Goal: Task Accomplishment & Management: Complete application form

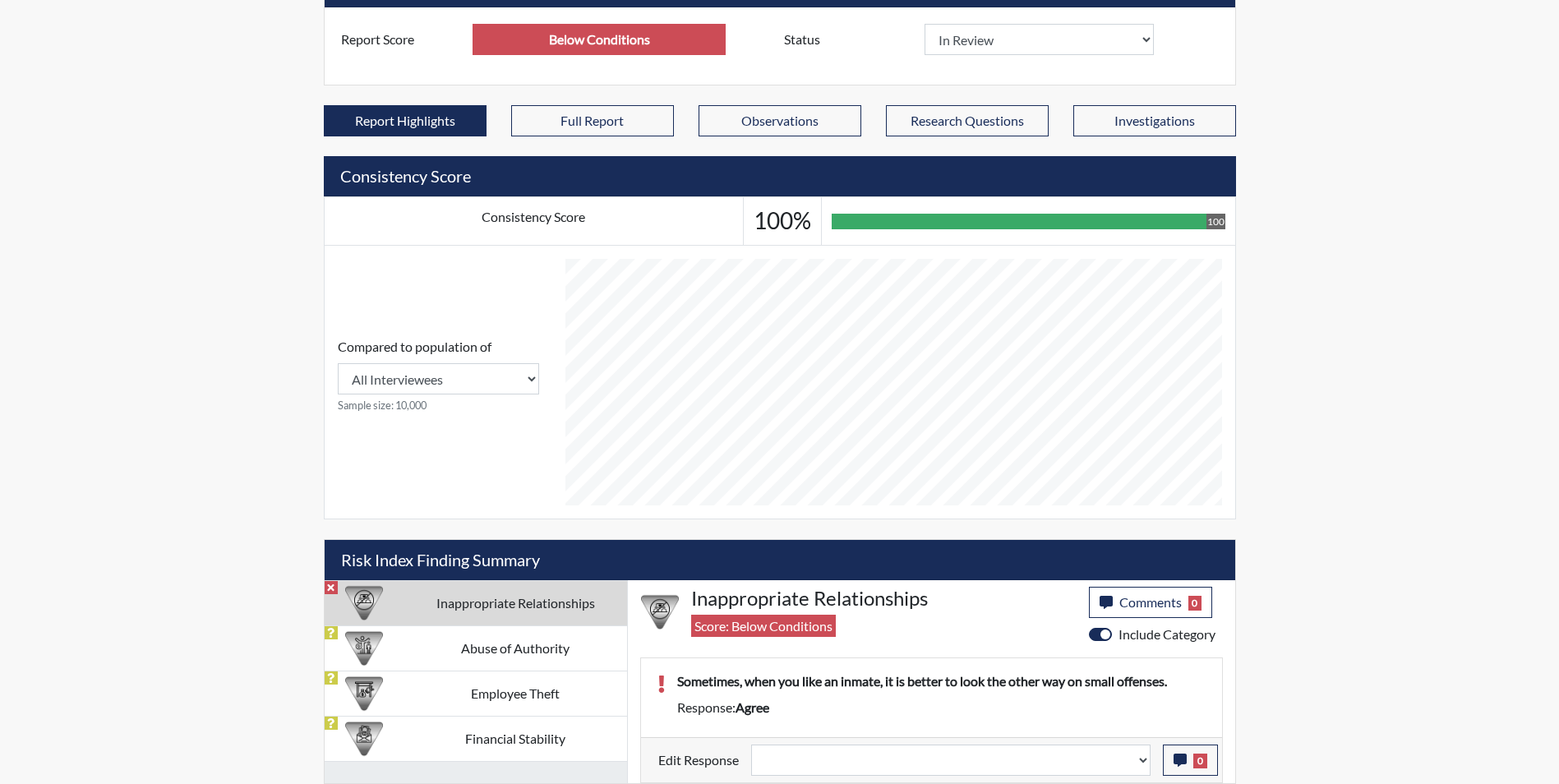
scroll to position [273, 683]
click at [819, 761] on select "Question is not relevant. Results will be updated. Reasonable explanation provi…" at bounding box center [951, 760] width 400 height 31
select select "reasonable-explanation-provided"
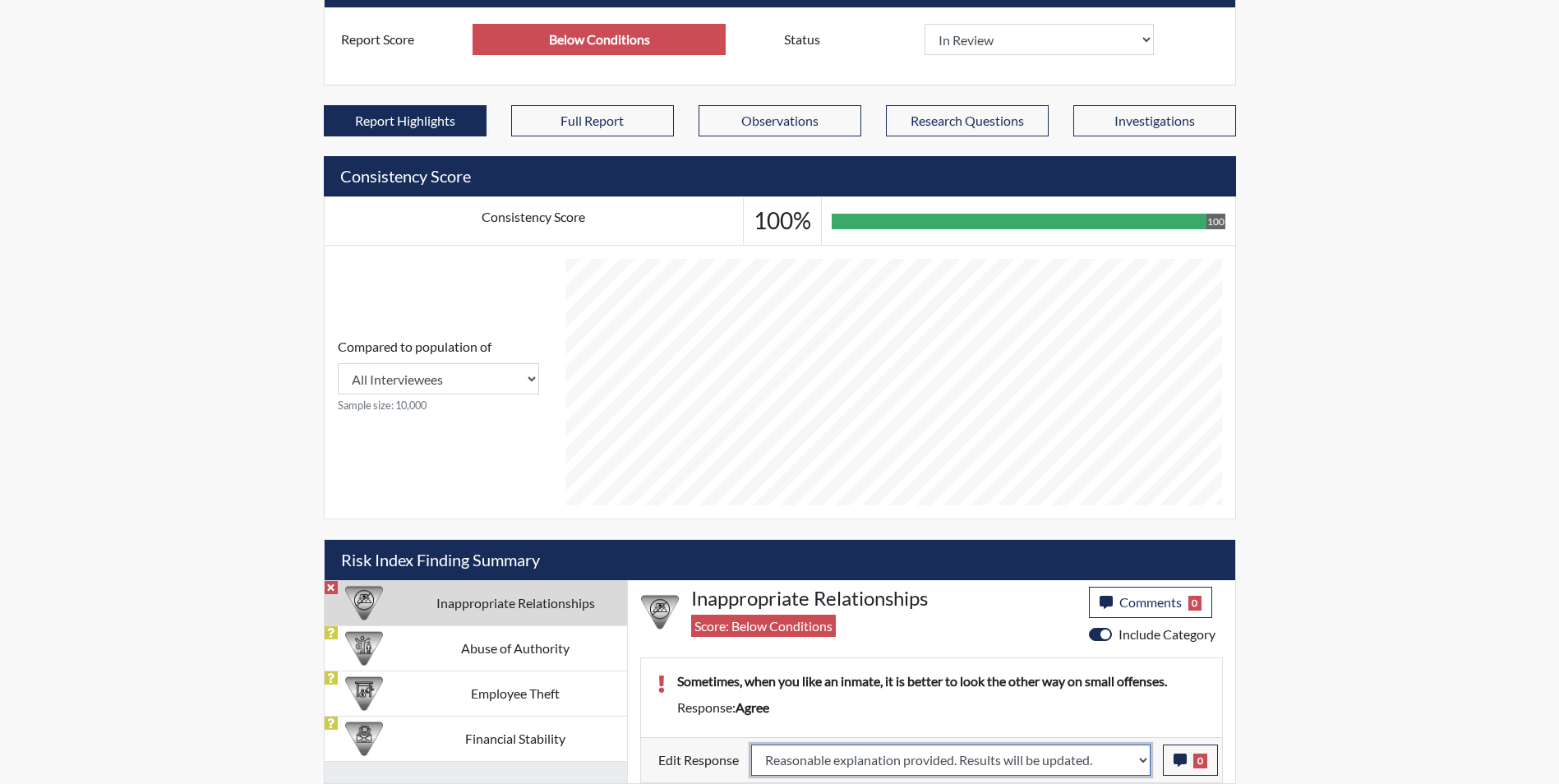
click at [751, 744] on select "Question is not relevant. Results will be updated. Reasonable explanation provi…" at bounding box center [951, 760] width 400 height 31
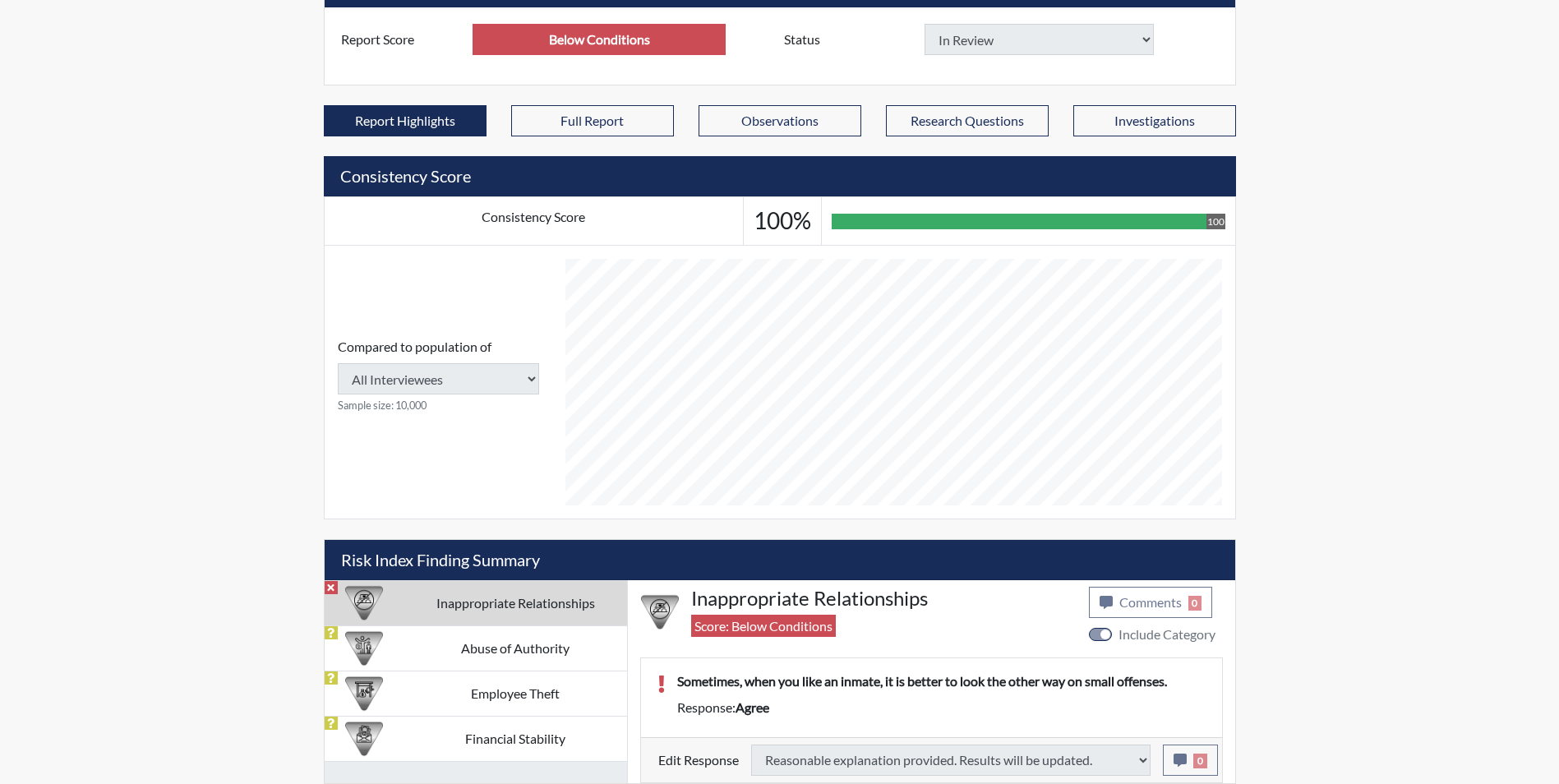
type input "Above Conditions"
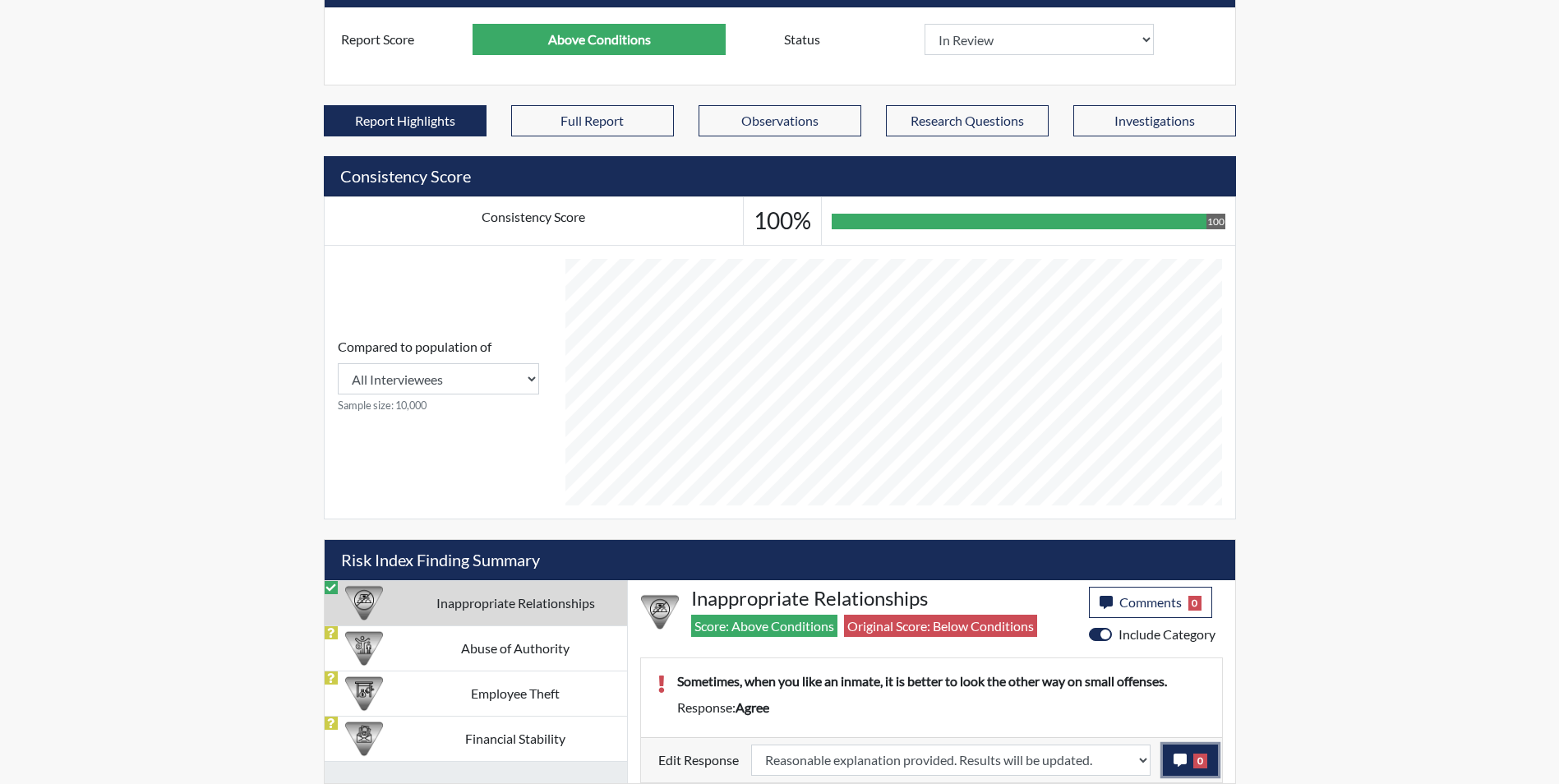
click at [1180, 758] on icon "button" at bounding box center [1180, 760] width 13 height 13
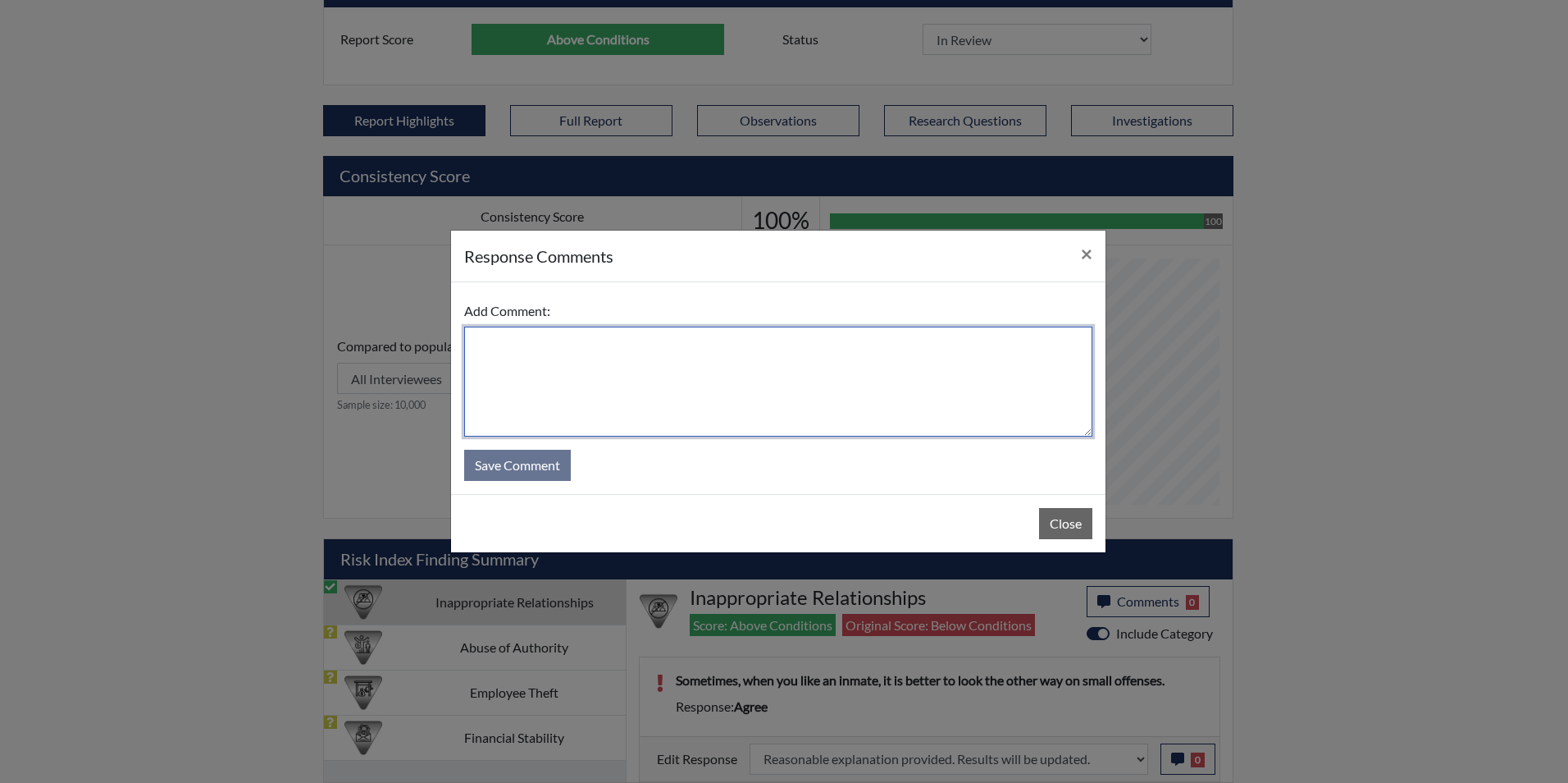
click at [544, 399] on textarea at bounding box center [779, 381] width 628 height 110
type textarea "Applicant disagrees"
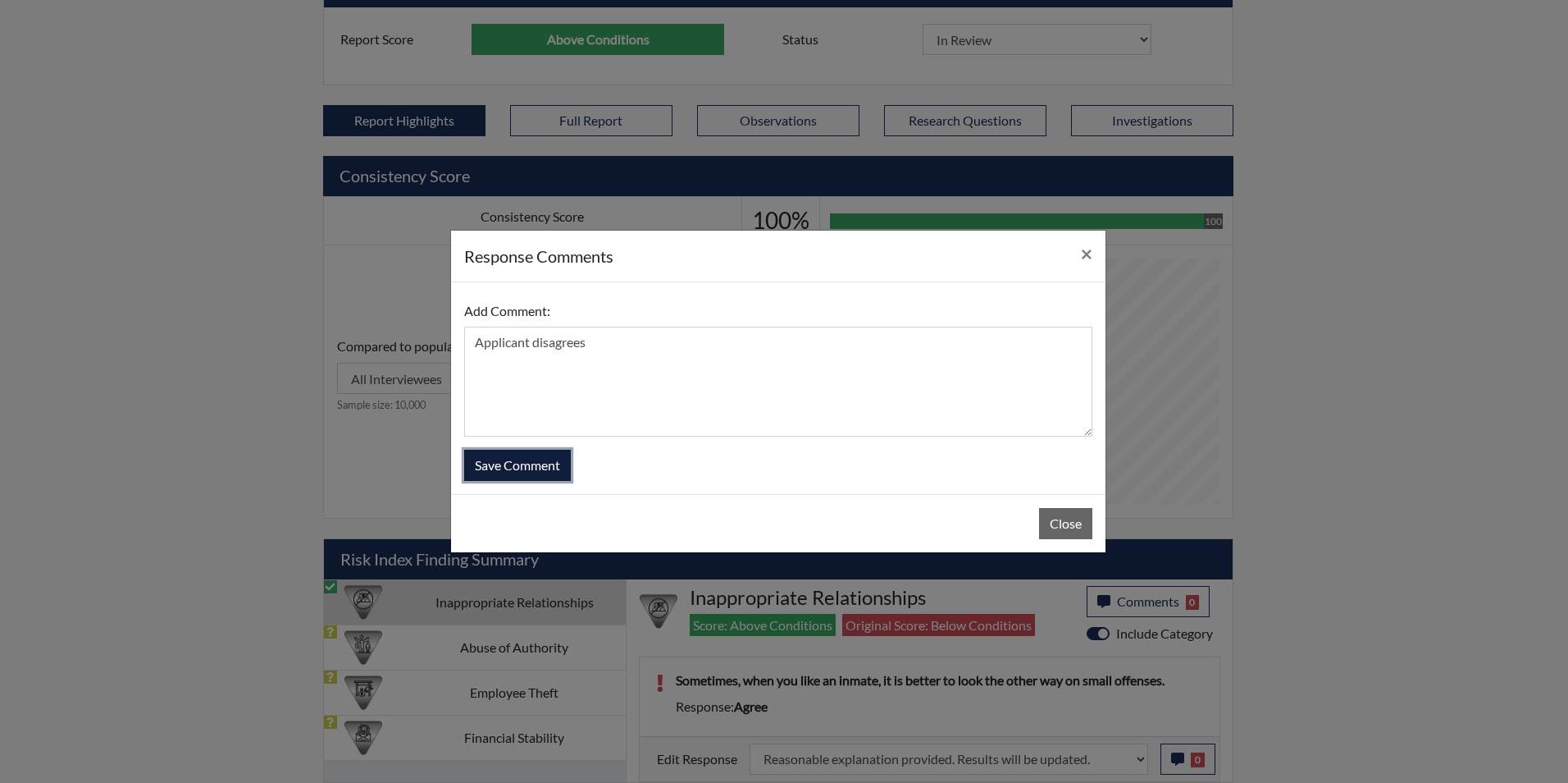
click at [539, 470] on button "Save Comment" at bounding box center [517, 465] width 107 height 31
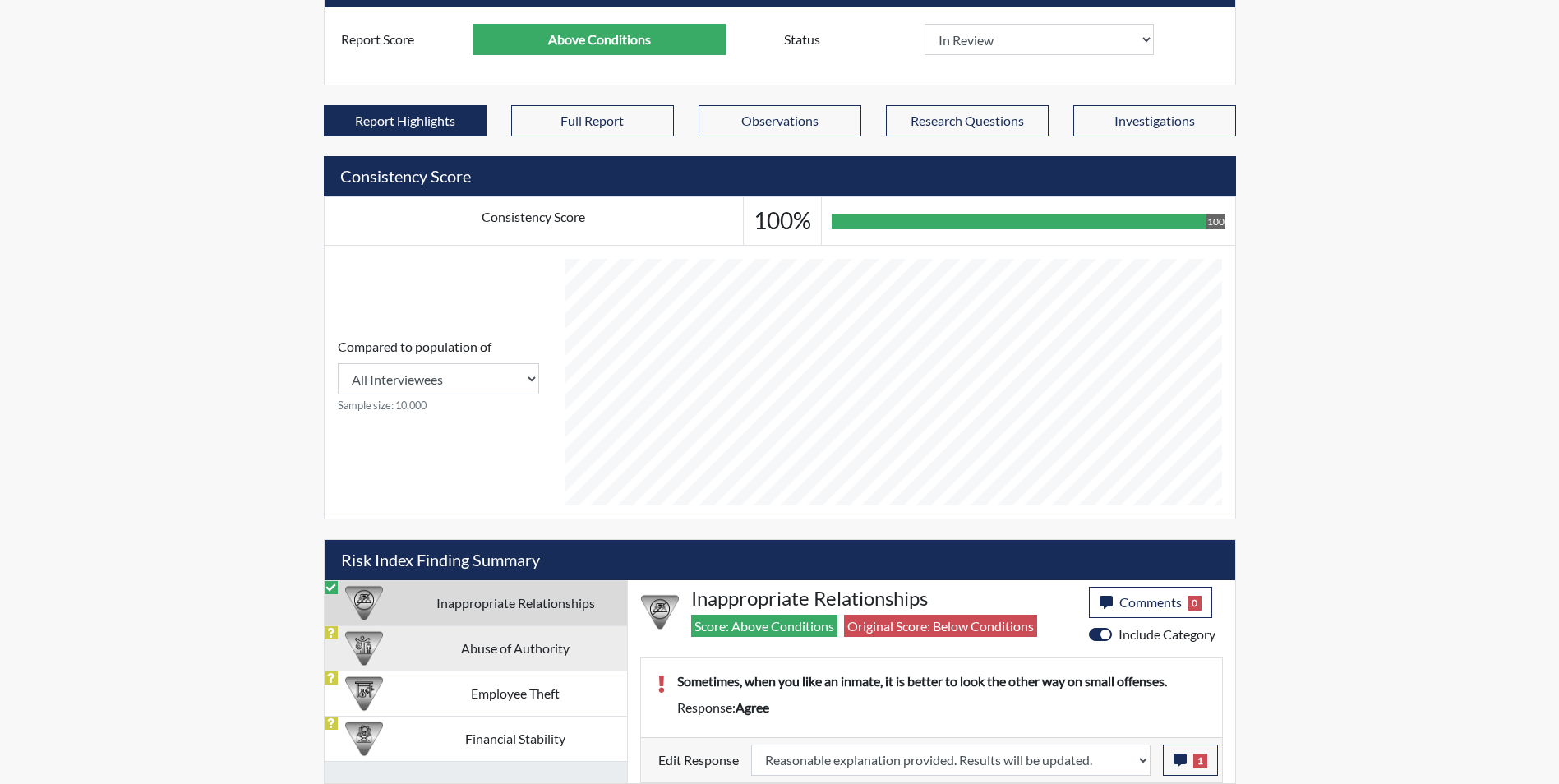
click at [513, 644] on td "Abuse of Authority" at bounding box center [516, 648] width 223 height 45
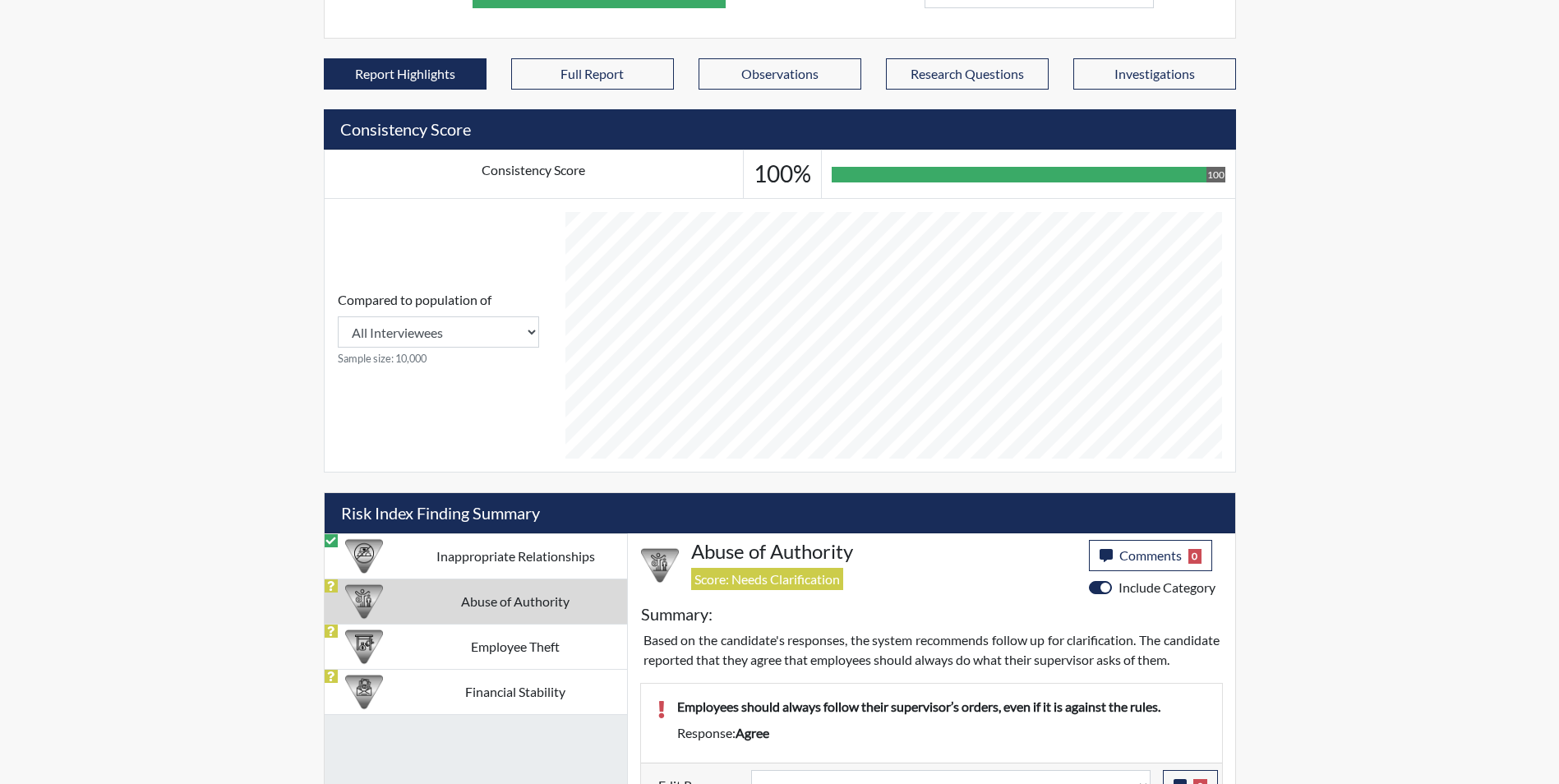
scroll to position [617, 0]
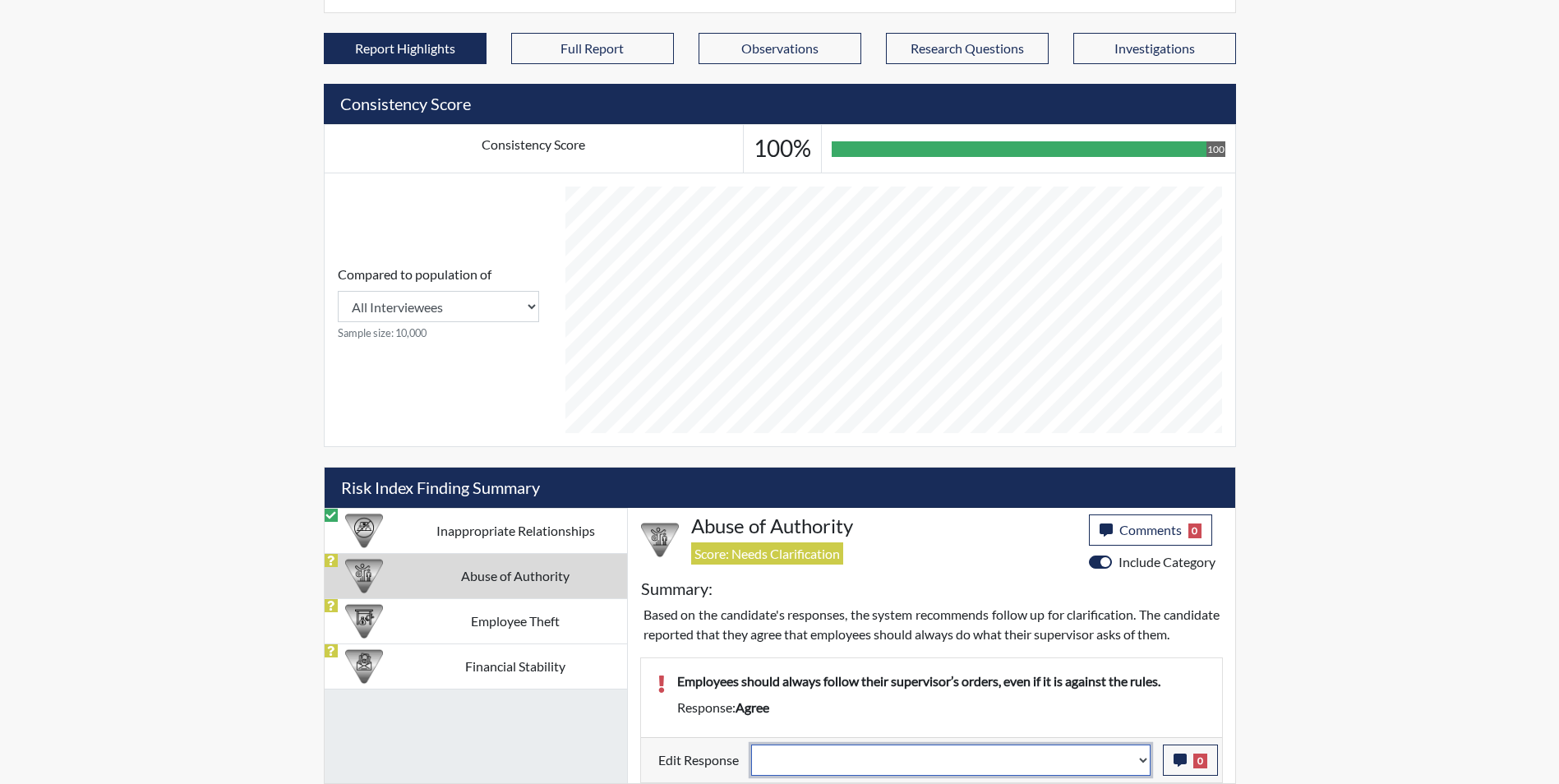
click at [834, 755] on select "Question is not relevant. Results will be updated. Reasonable explanation provi…" at bounding box center [951, 760] width 400 height 31
select select "reasonable-explanation-provided"
click at [751, 744] on select "Question is not relevant. Results will be updated. Reasonable explanation provi…" at bounding box center [951, 760] width 400 height 31
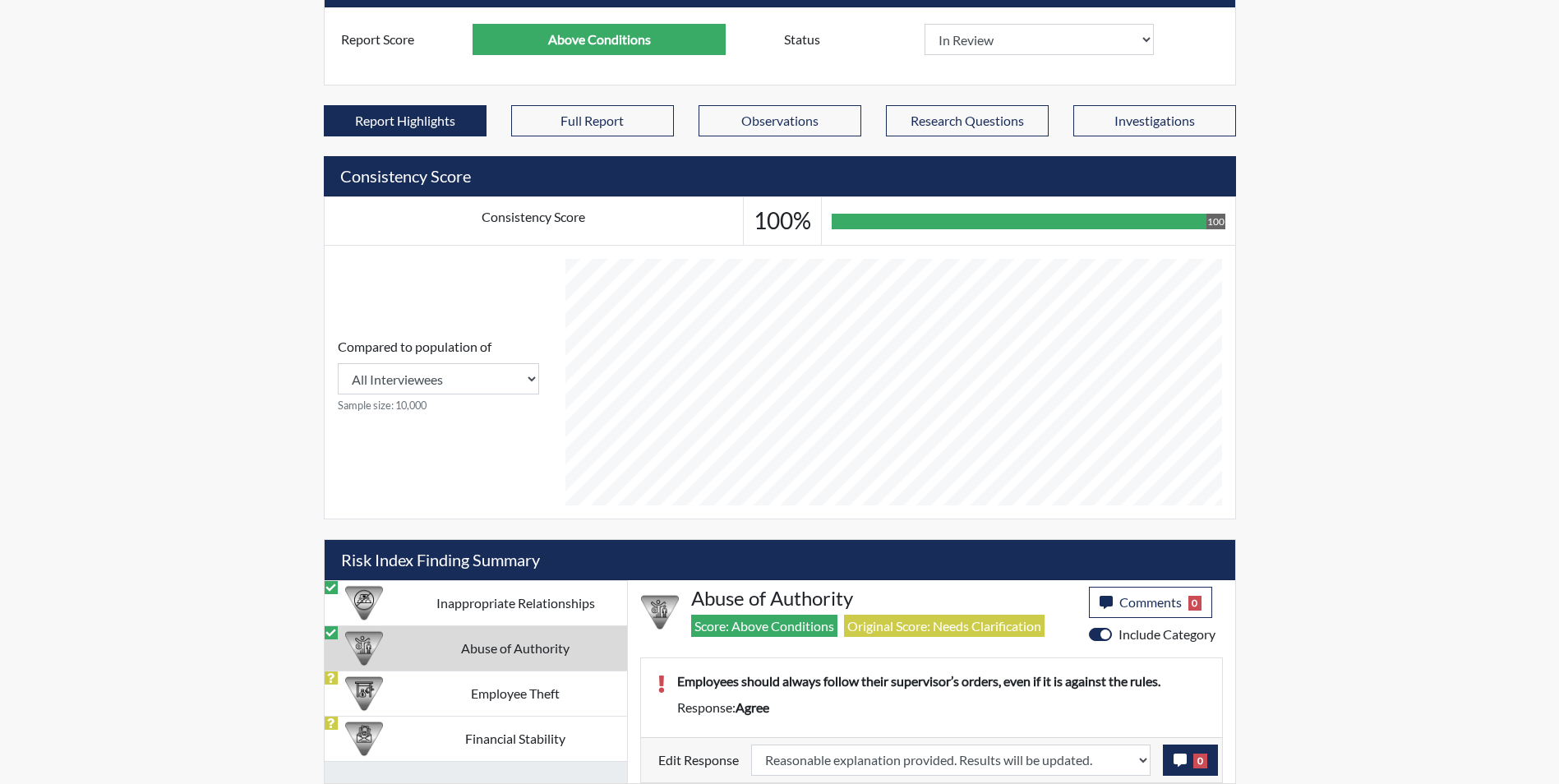
scroll to position [273, 683]
click at [1178, 759] on icon "button" at bounding box center [1180, 760] width 13 height 13
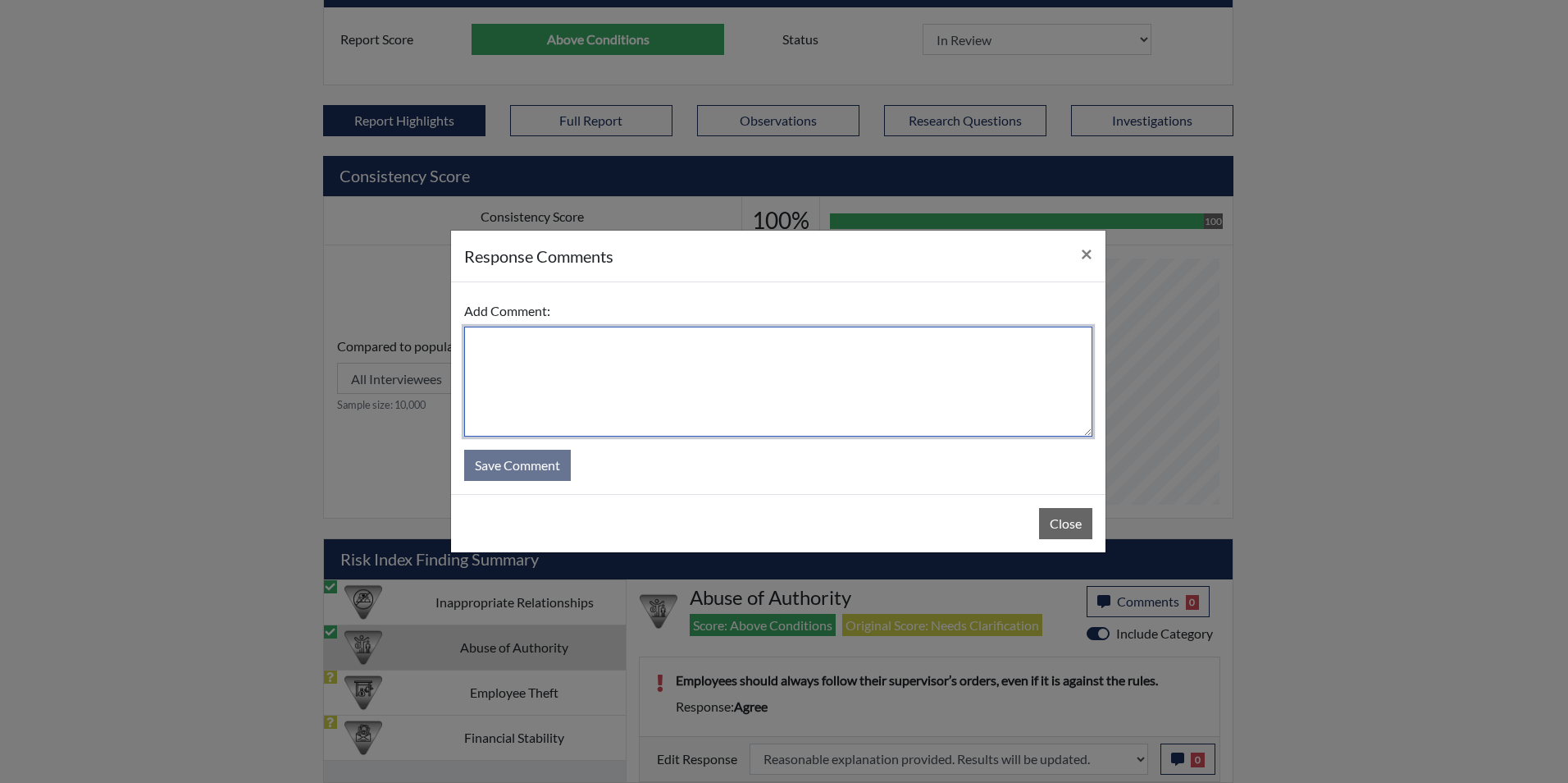
click at [606, 402] on textarea at bounding box center [779, 381] width 628 height 110
type textarea "Applicant disagrees"
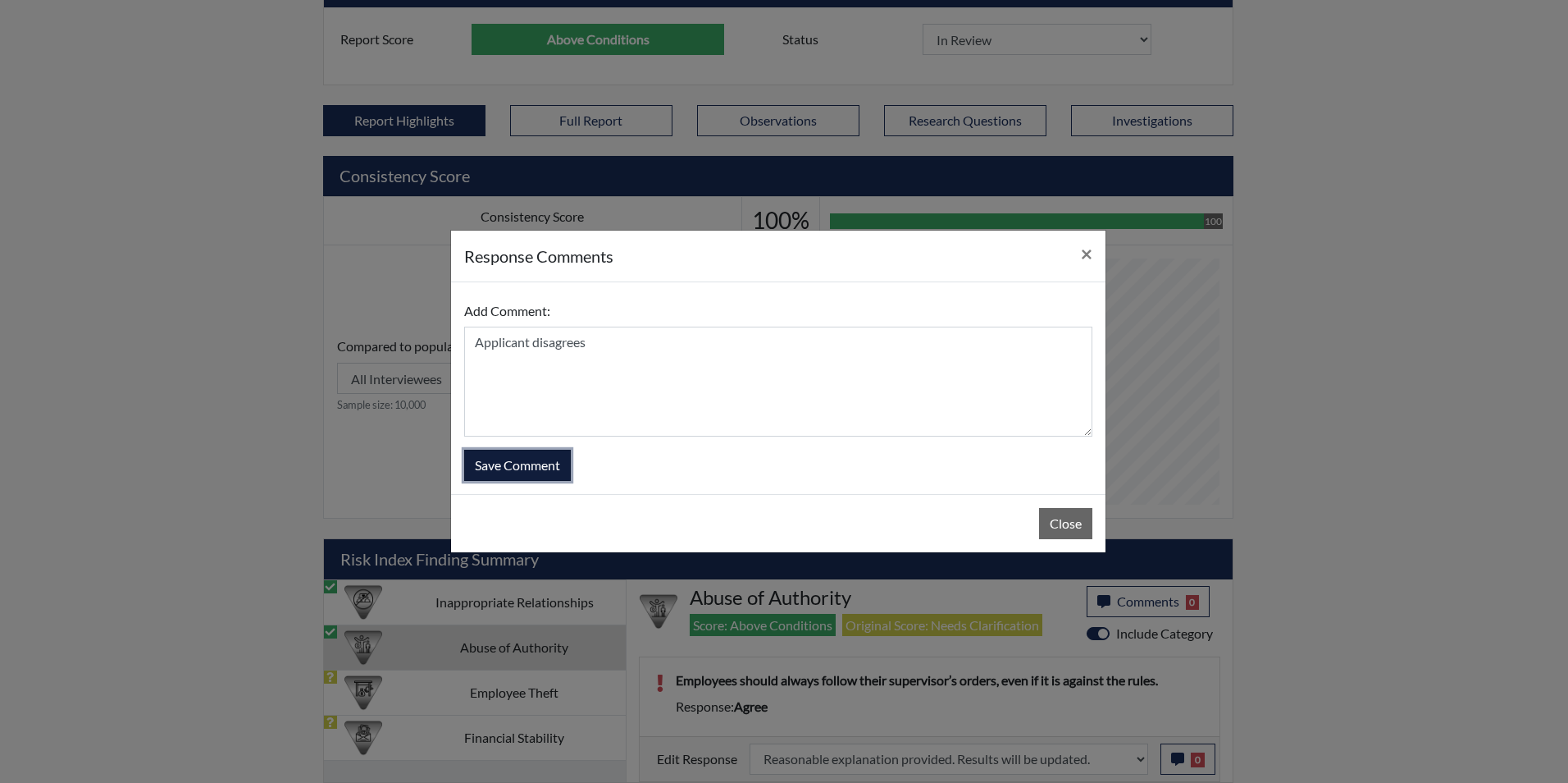
click at [516, 476] on button "Save Comment" at bounding box center [517, 465] width 107 height 31
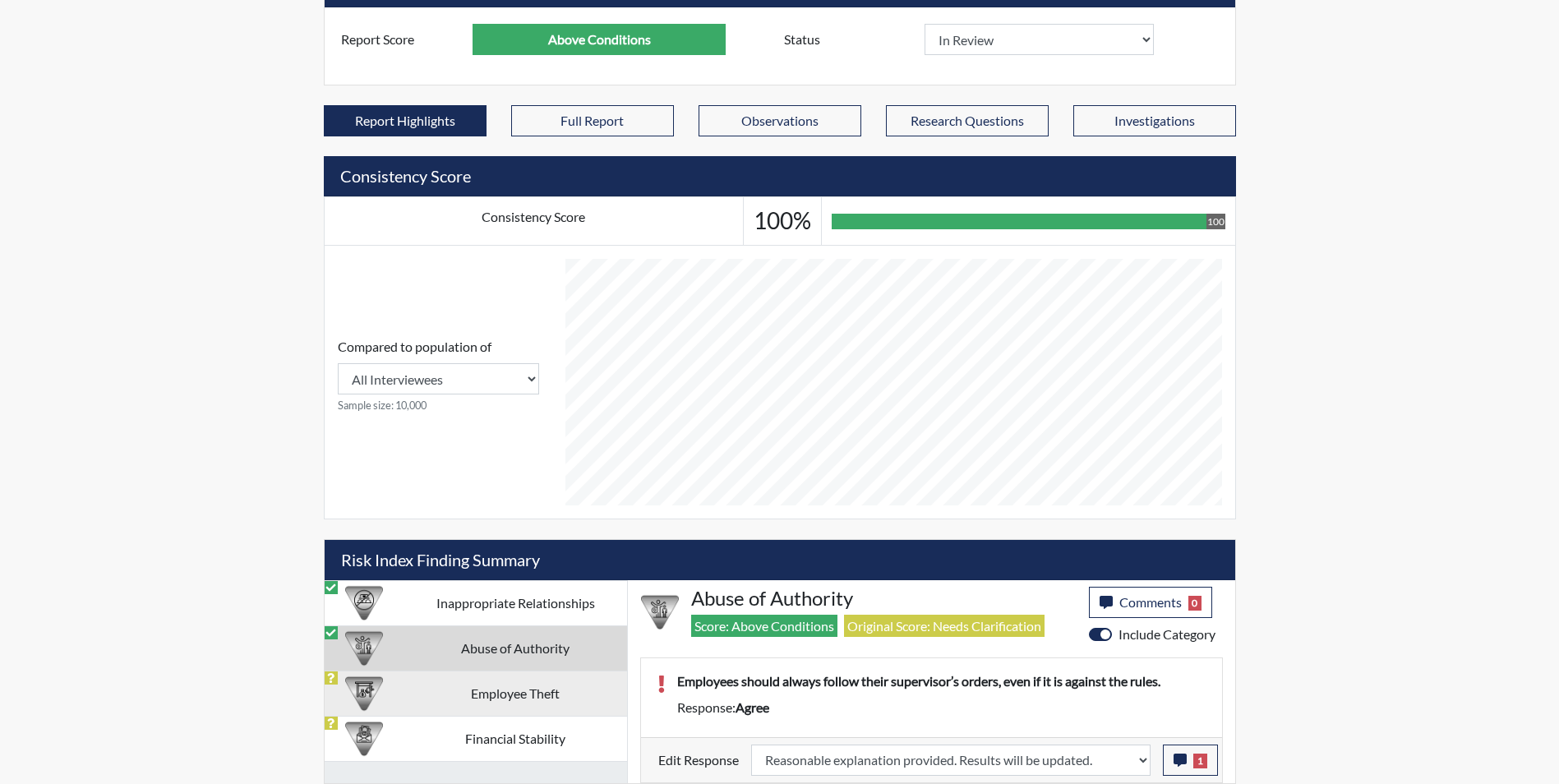
click at [460, 691] on td "Employee Theft" at bounding box center [516, 693] width 223 height 45
select select
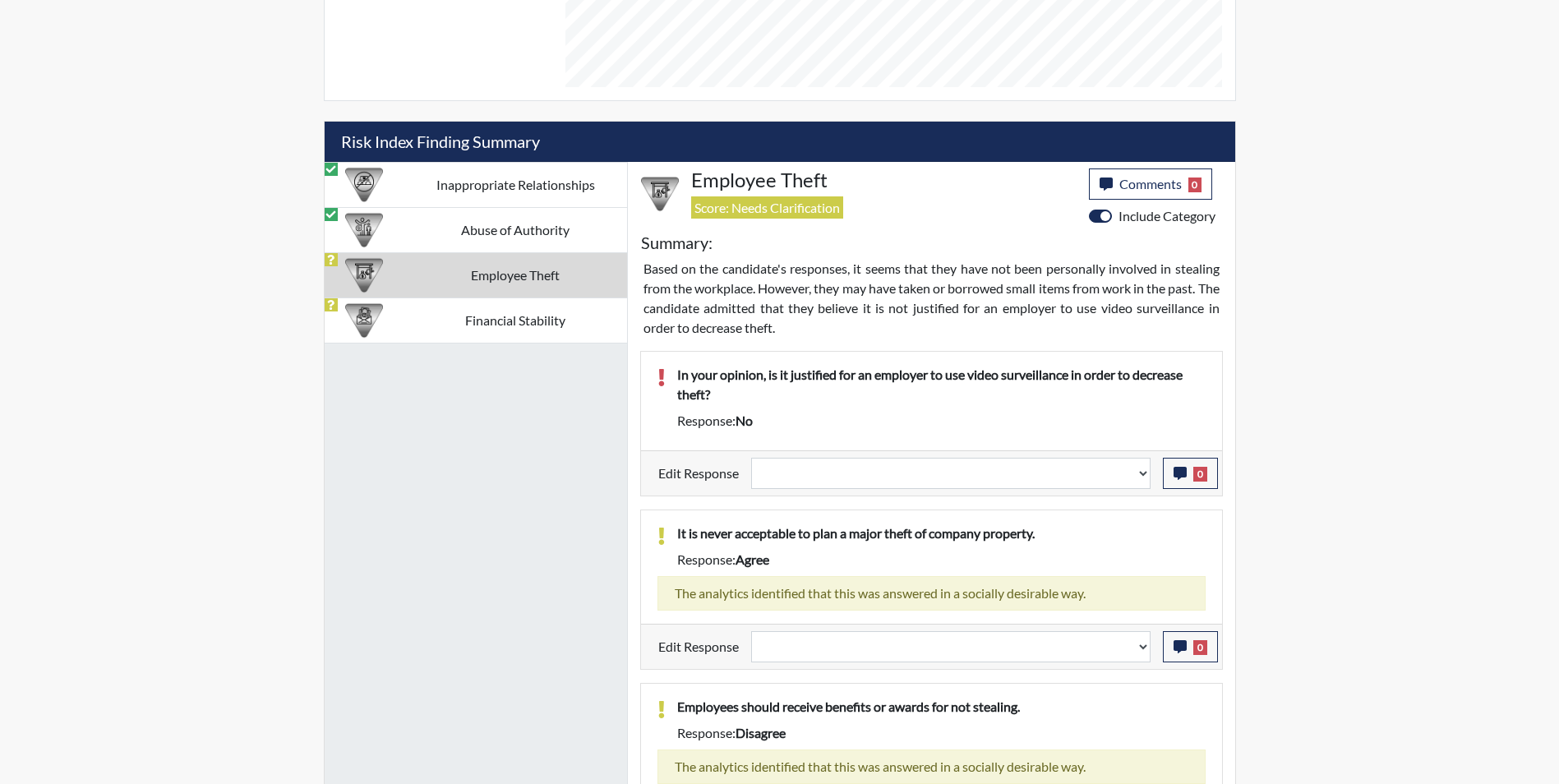
scroll to position [936, 0]
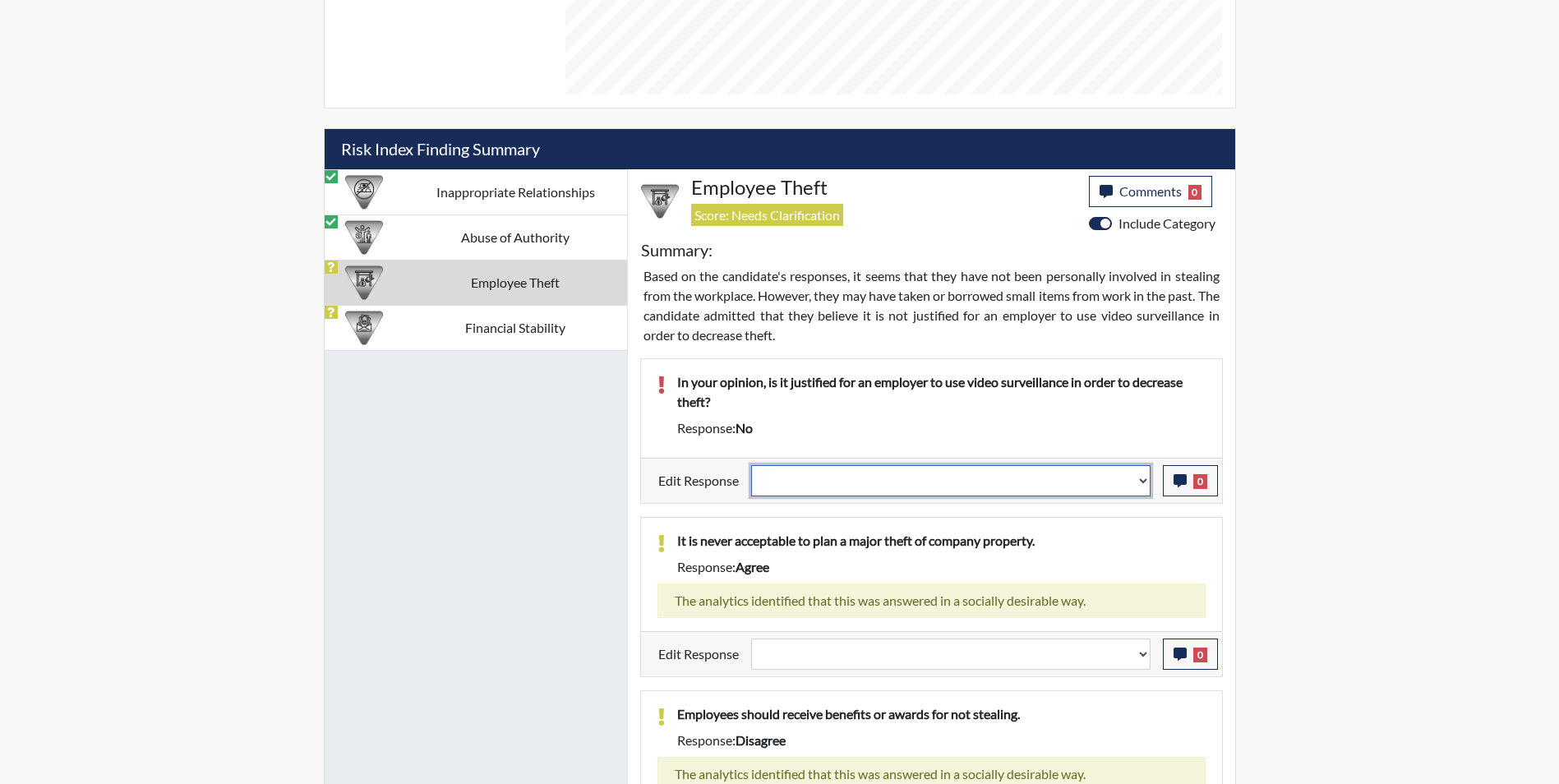
click at [809, 486] on select "Question is not relevant. Results will be updated. Reasonable explanation provi…" at bounding box center [951, 480] width 400 height 31
select select "reasonable-explanation-provided"
click at [751, 465] on select "Question is not relevant. Results will be updated. Reasonable explanation provi…" at bounding box center [951, 480] width 400 height 31
select select
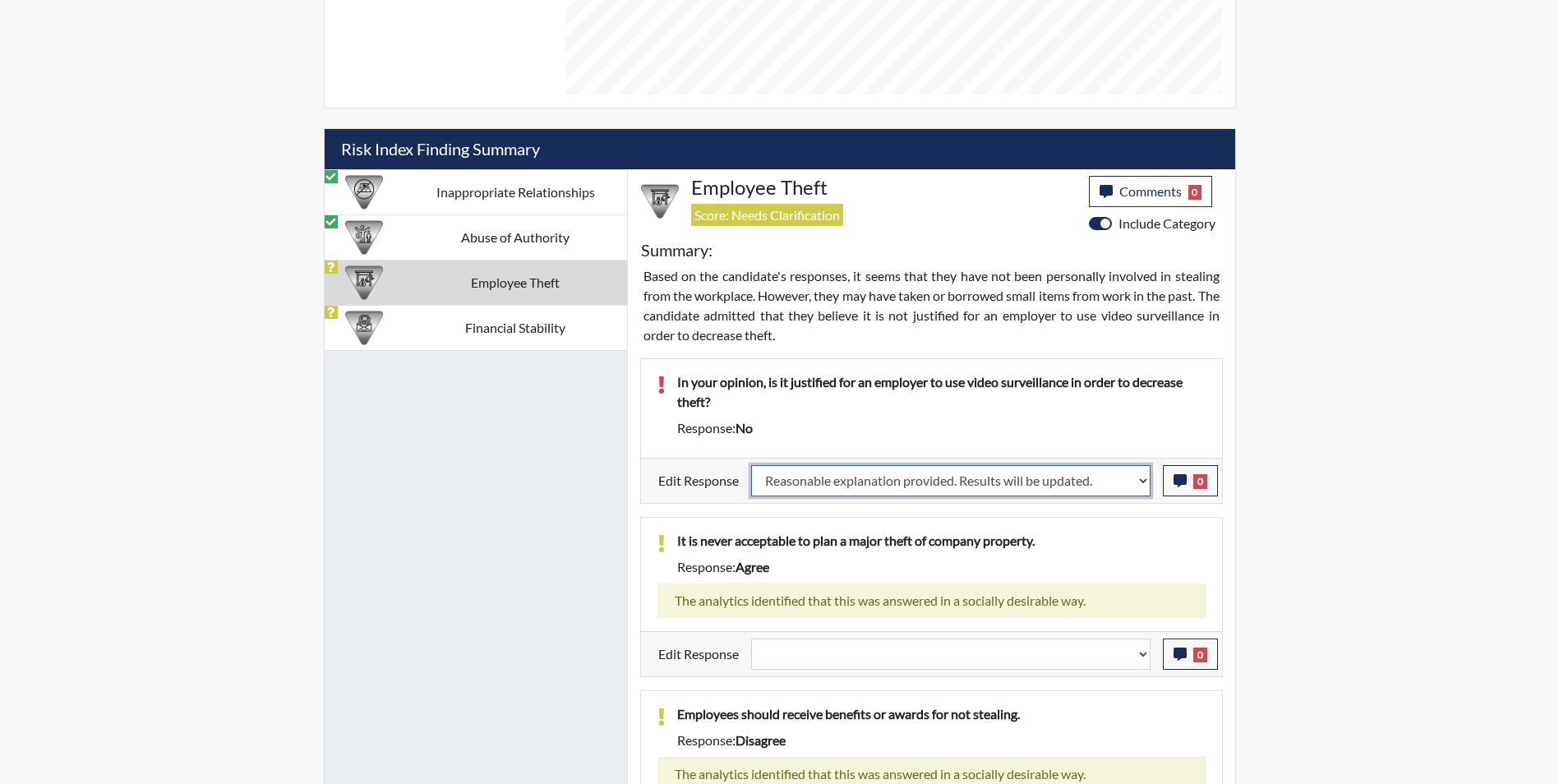
select select
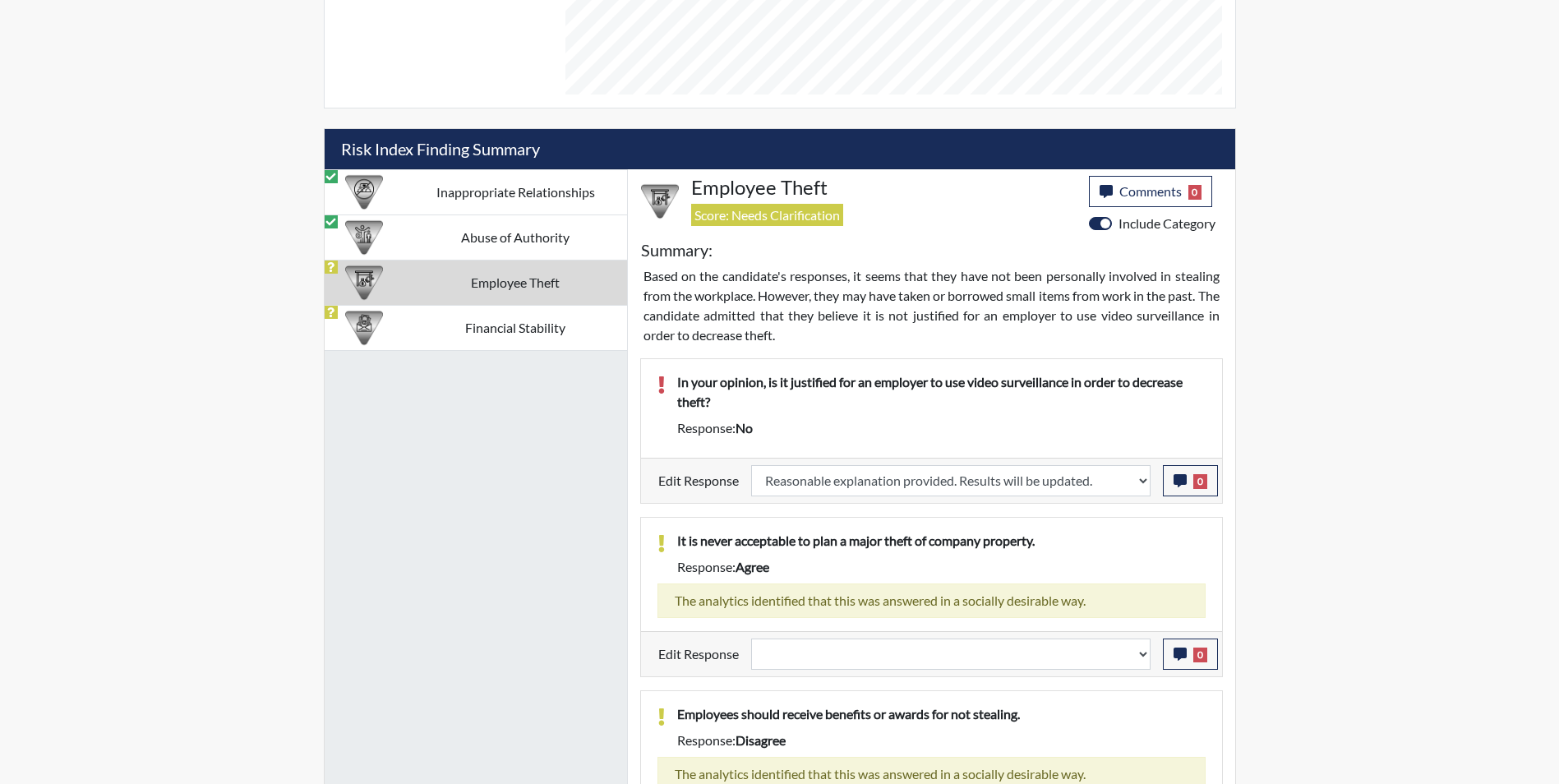
select select
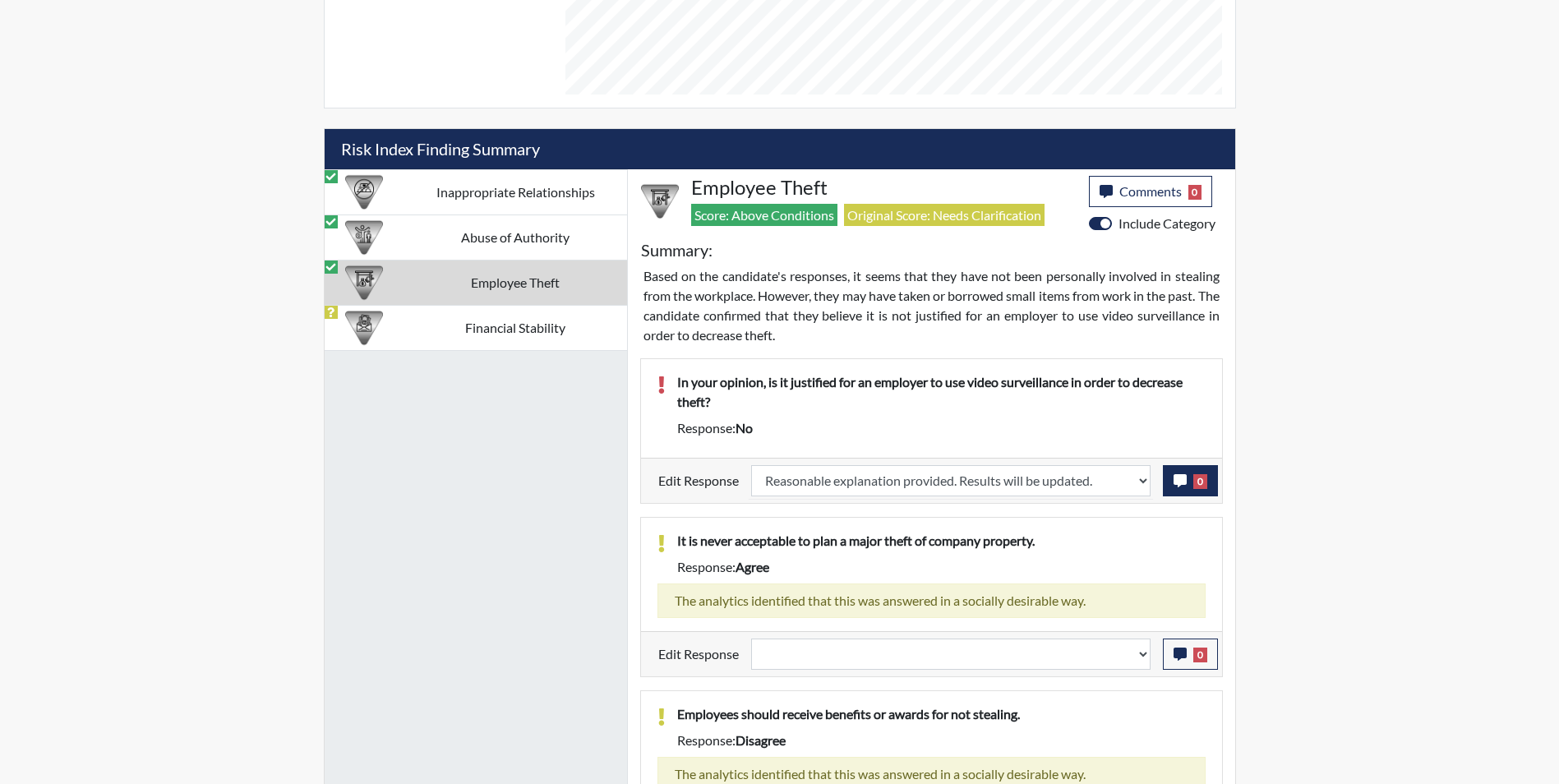
scroll to position [273, 683]
click at [1180, 482] on icon "button" at bounding box center [1180, 481] width 13 height 13
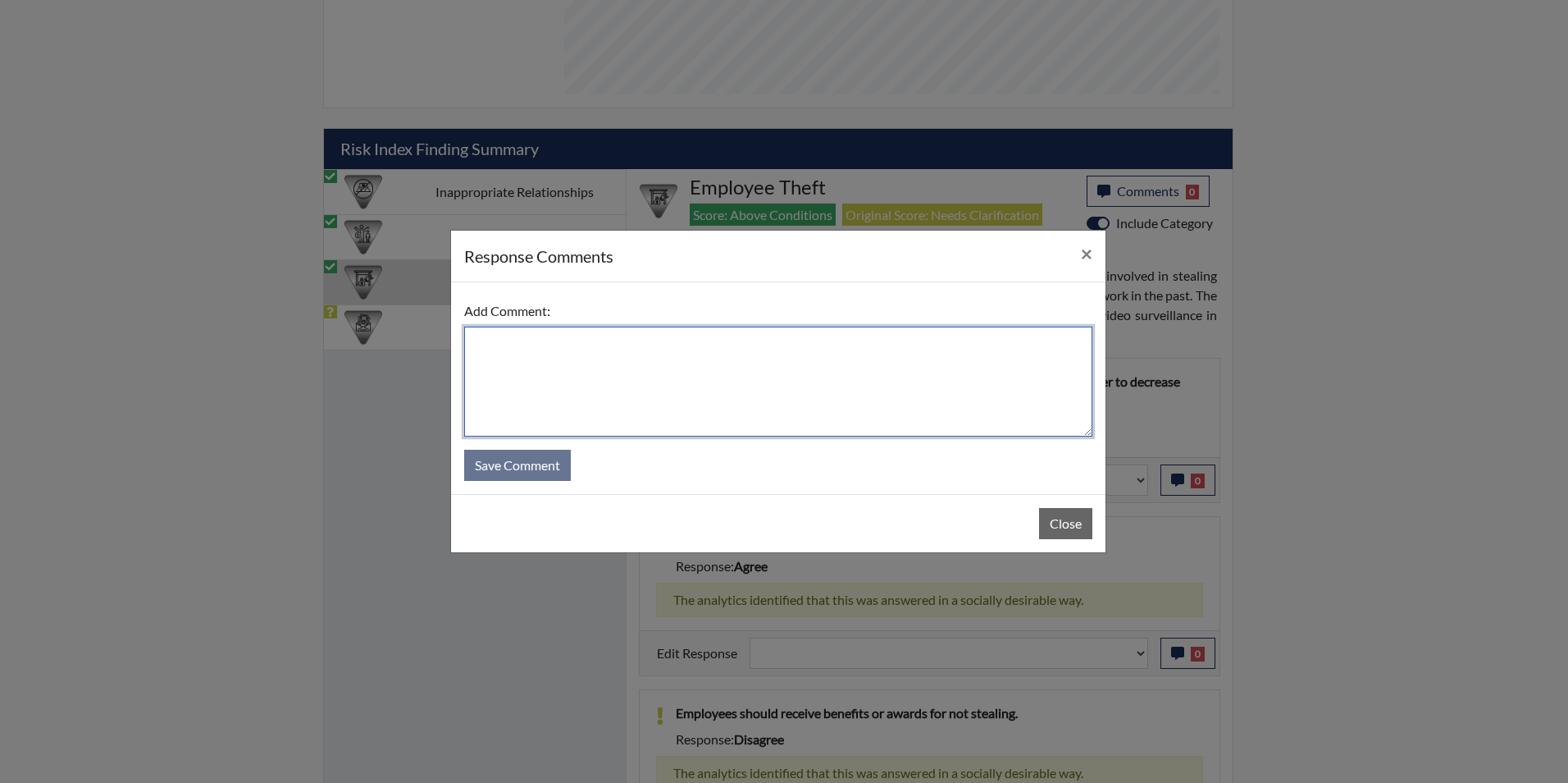
click at [649, 341] on textarea at bounding box center [779, 381] width 628 height 110
type textarea "Applicant answered yes"
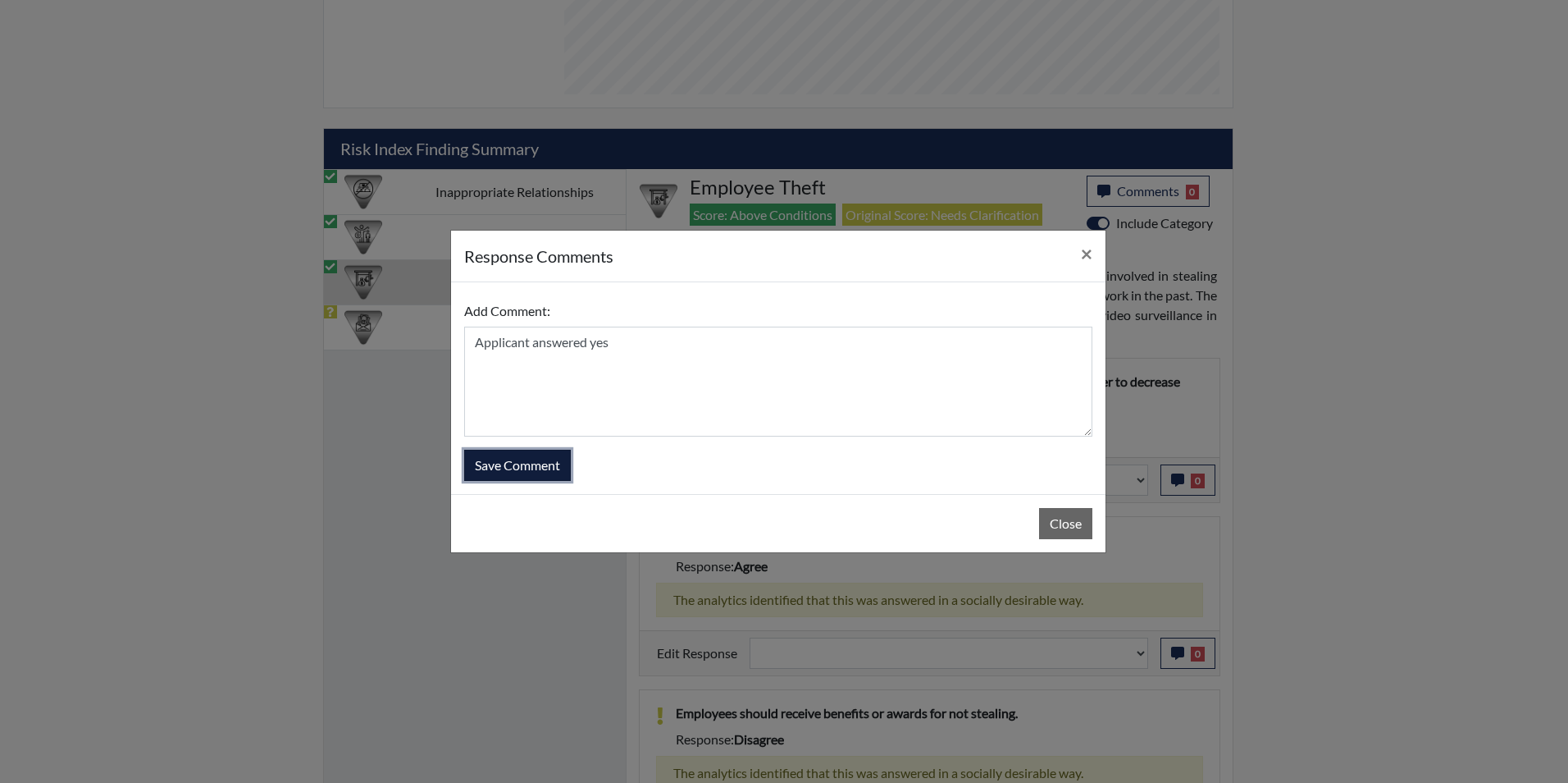
click at [511, 472] on button "Save Comment" at bounding box center [517, 465] width 107 height 31
select select
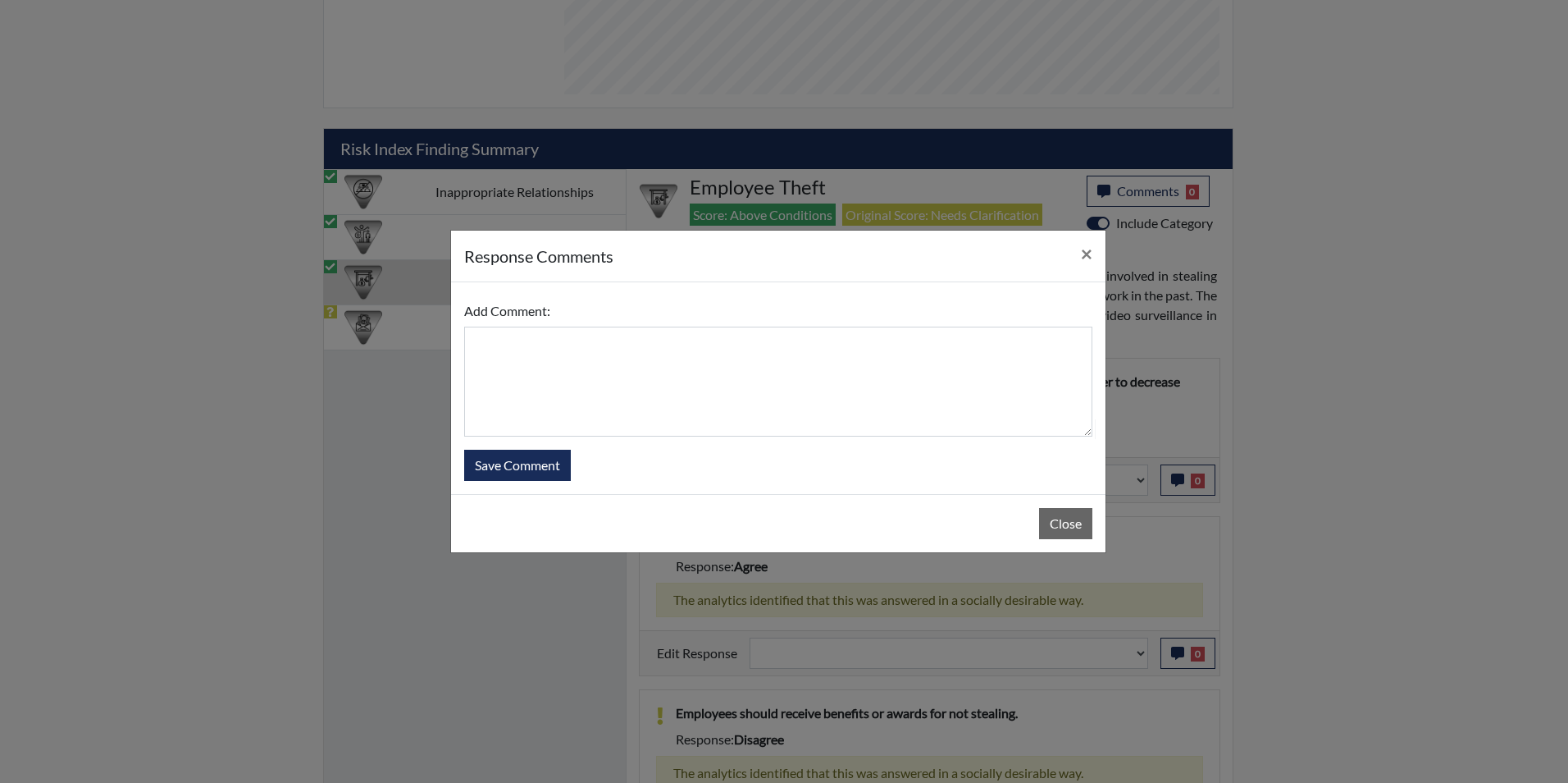
select select
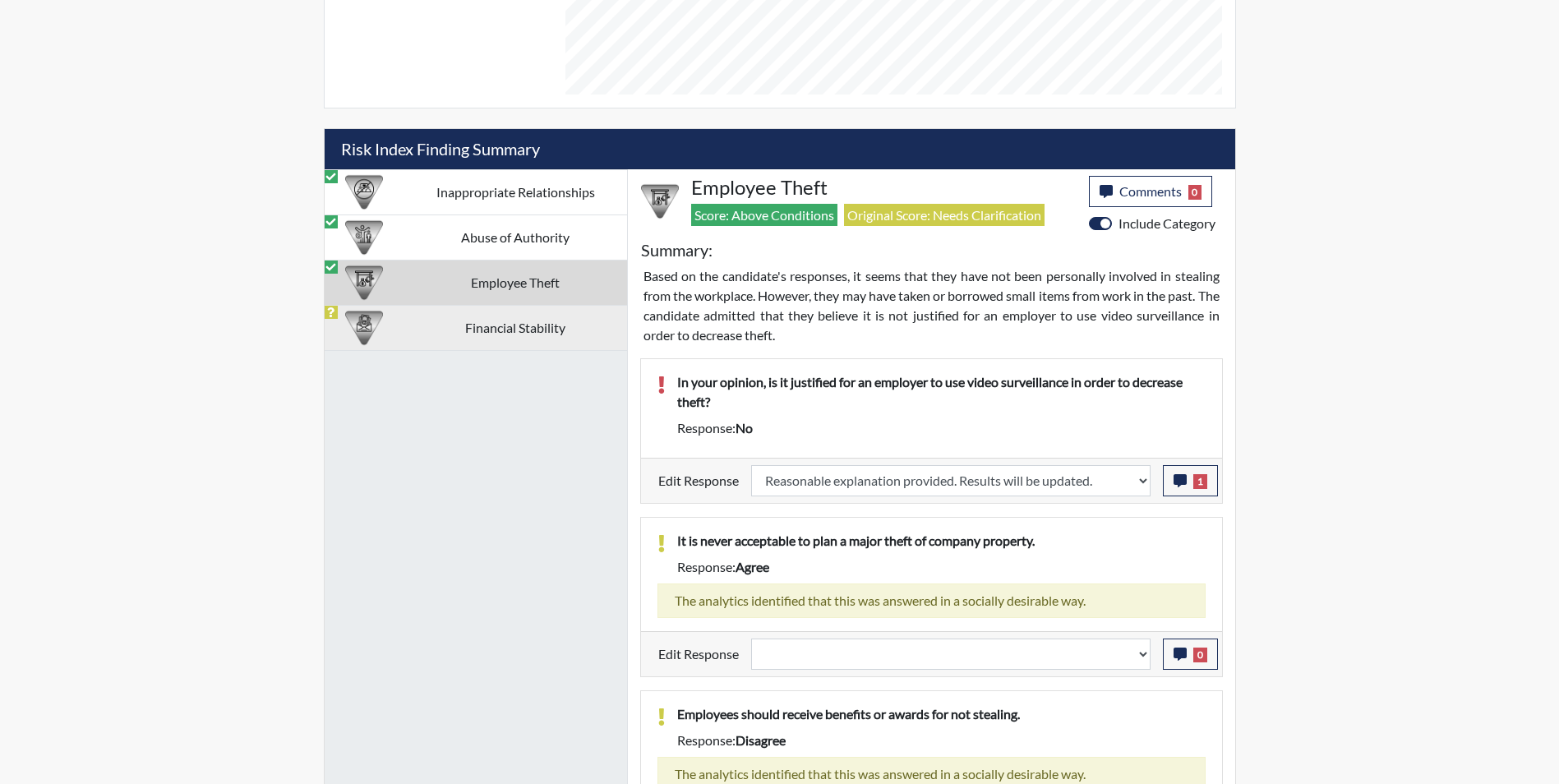
click at [402, 329] on div at bounding box center [364, 327] width 80 height 45
select select
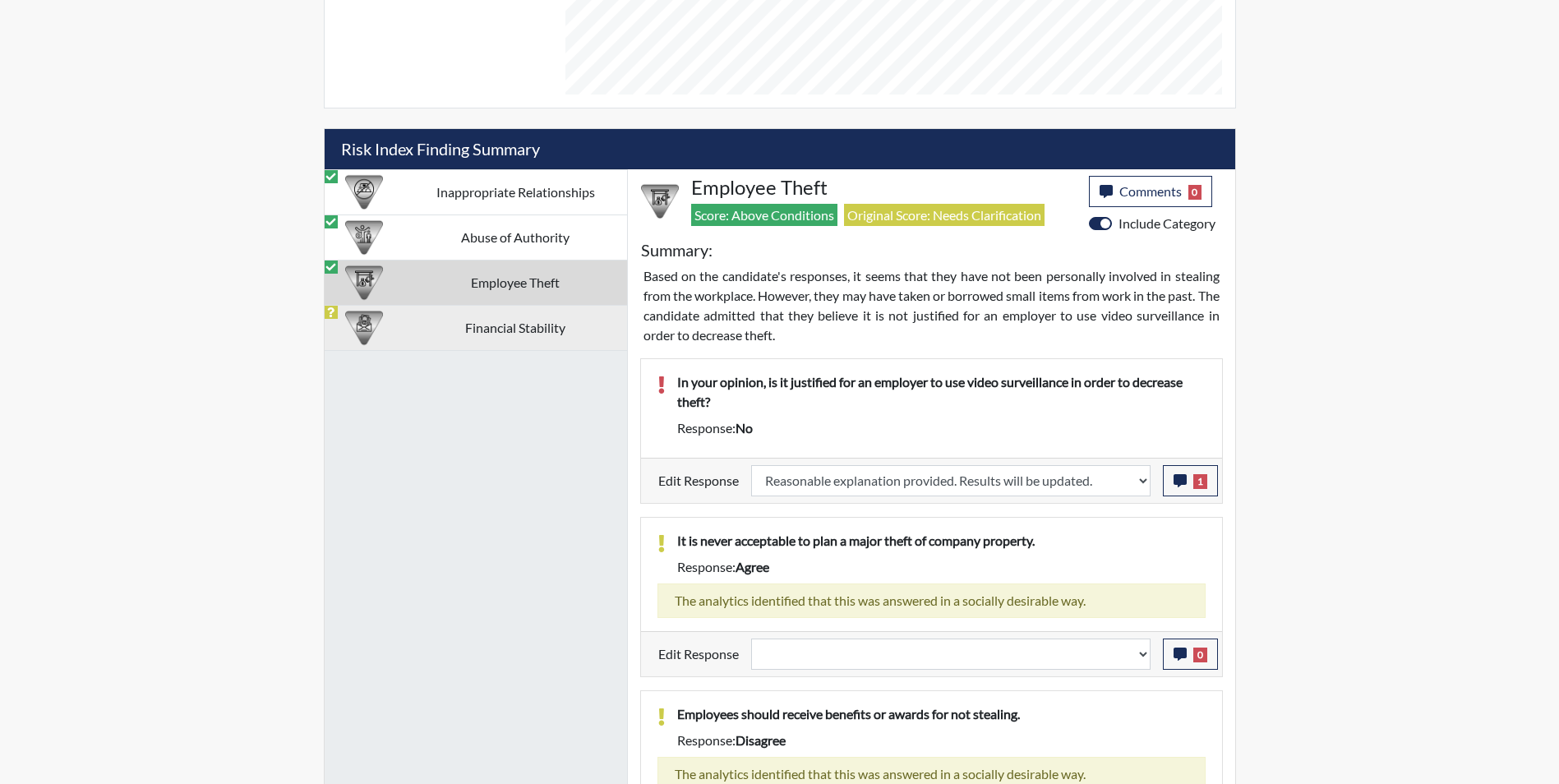
select select
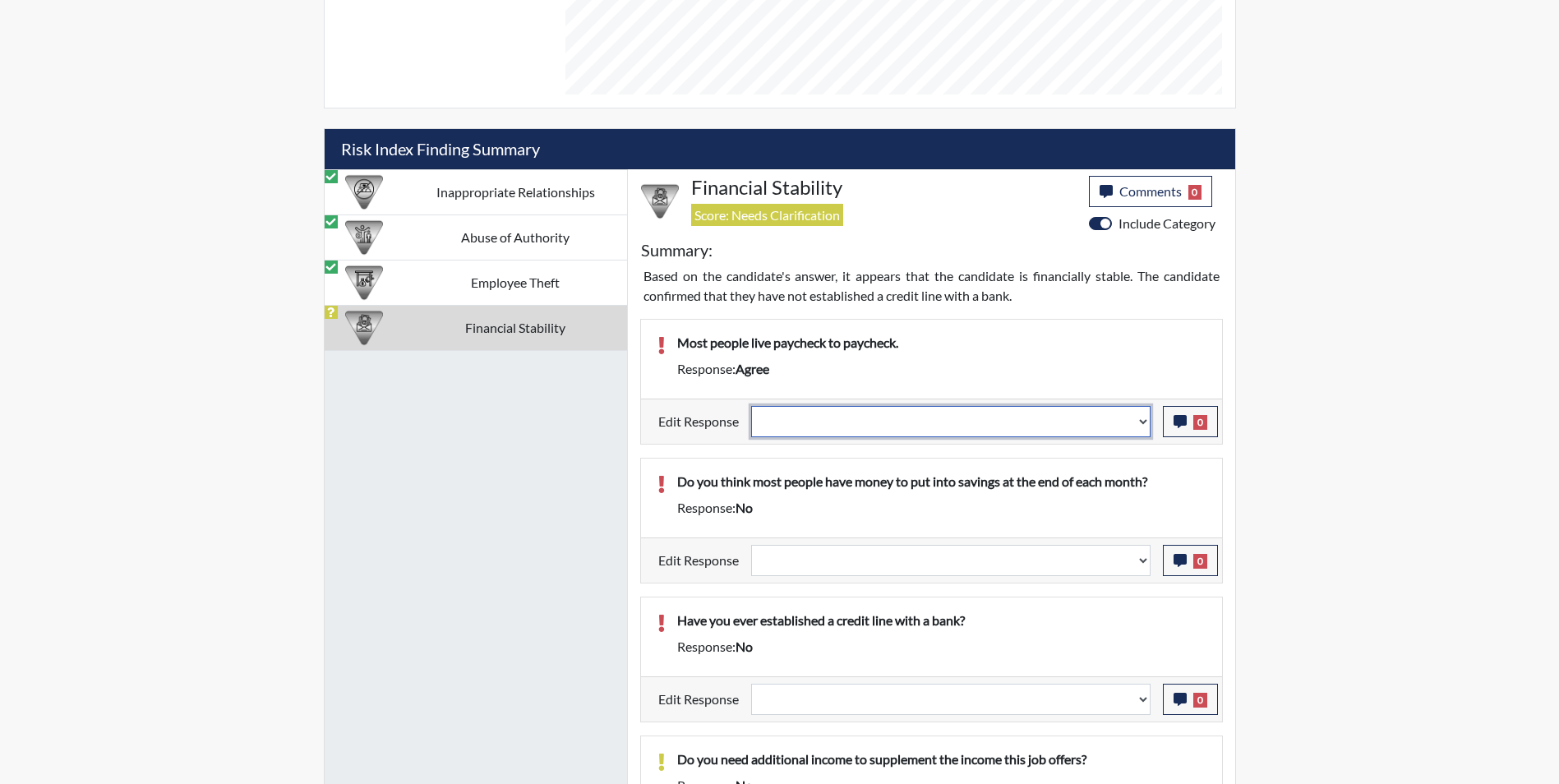
click at [812, 423] on select "Question is not relevant. Results will be updated. Reasonable explanation provi…" at bounding box center [951, 421] width 400 height 31
select select "reasonable-explanation-provided"
click at [751, 405] on select "Question is not relevant. Results will be updated. Reasonable explanation provi…" at bounding box center [951, 421] width 400 height 31
select select
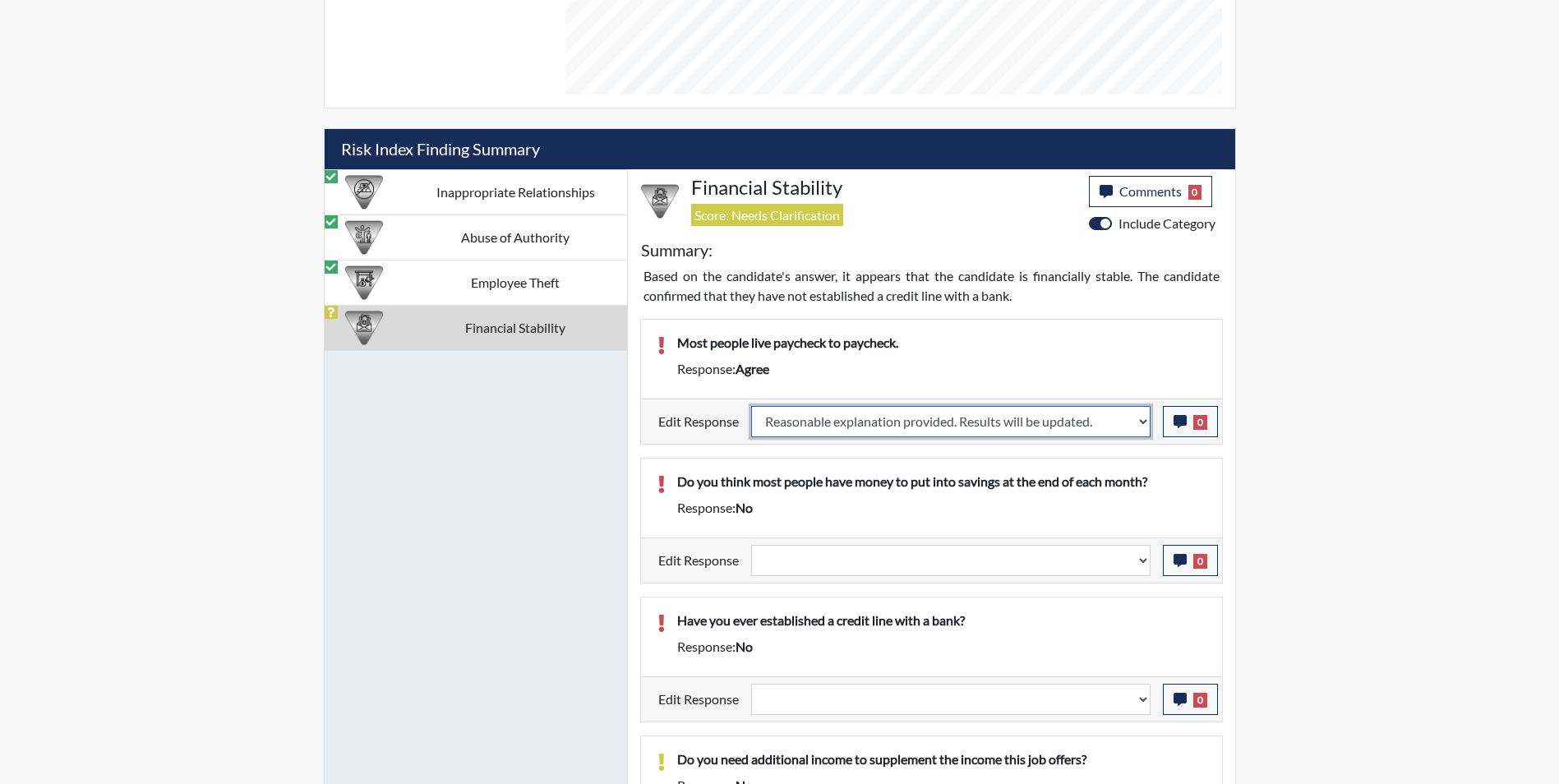
select select
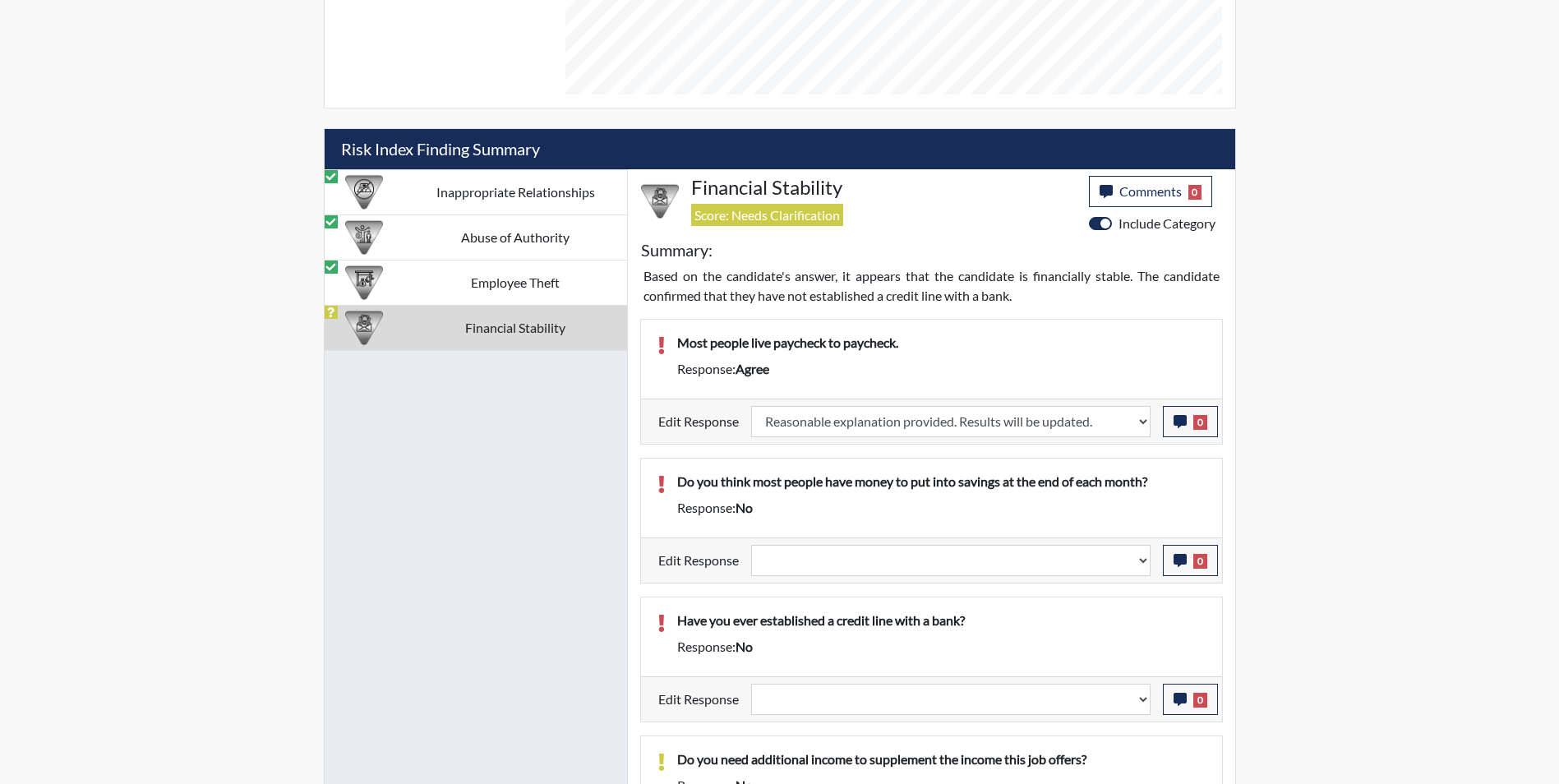
select select
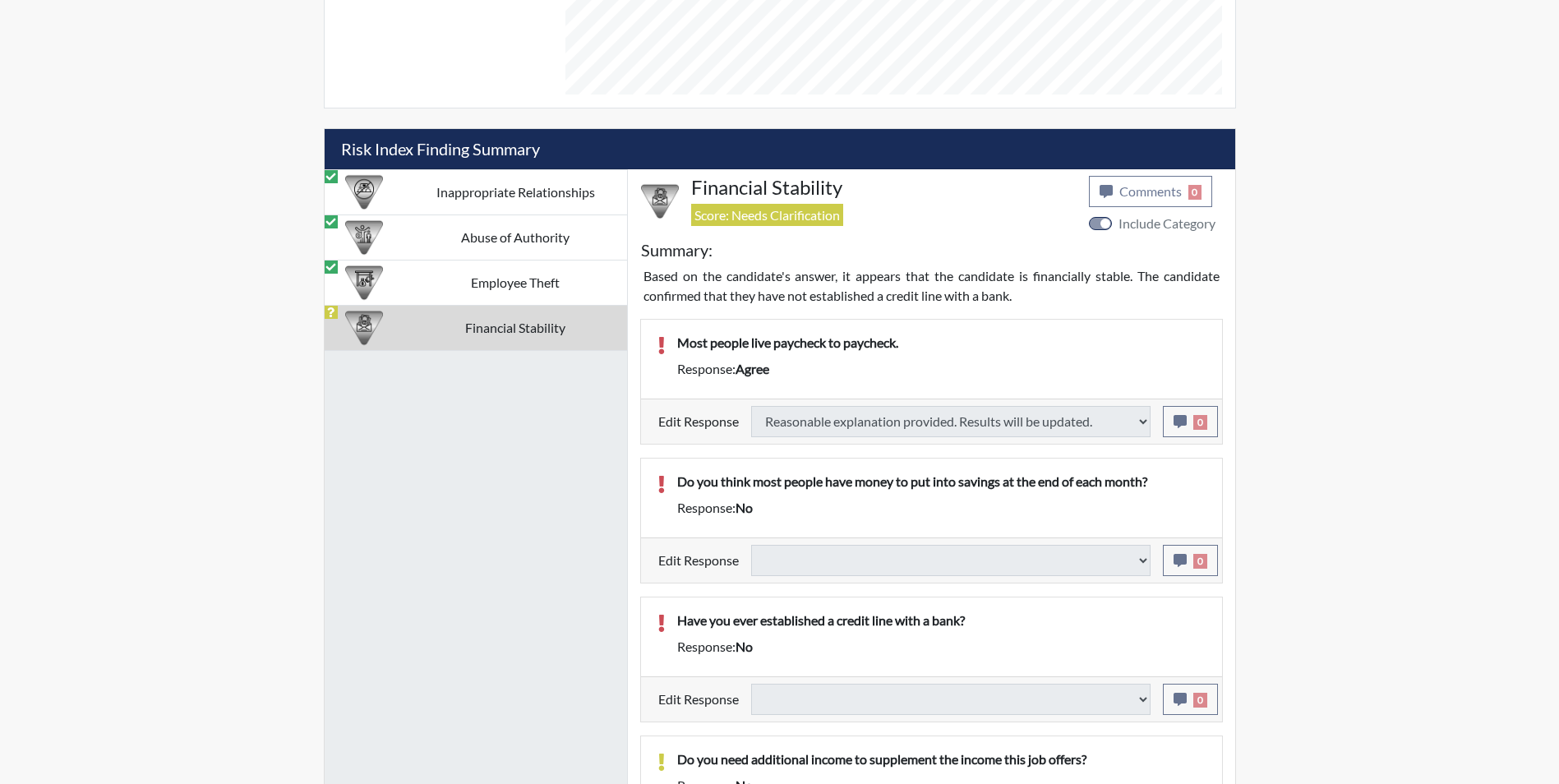
select select
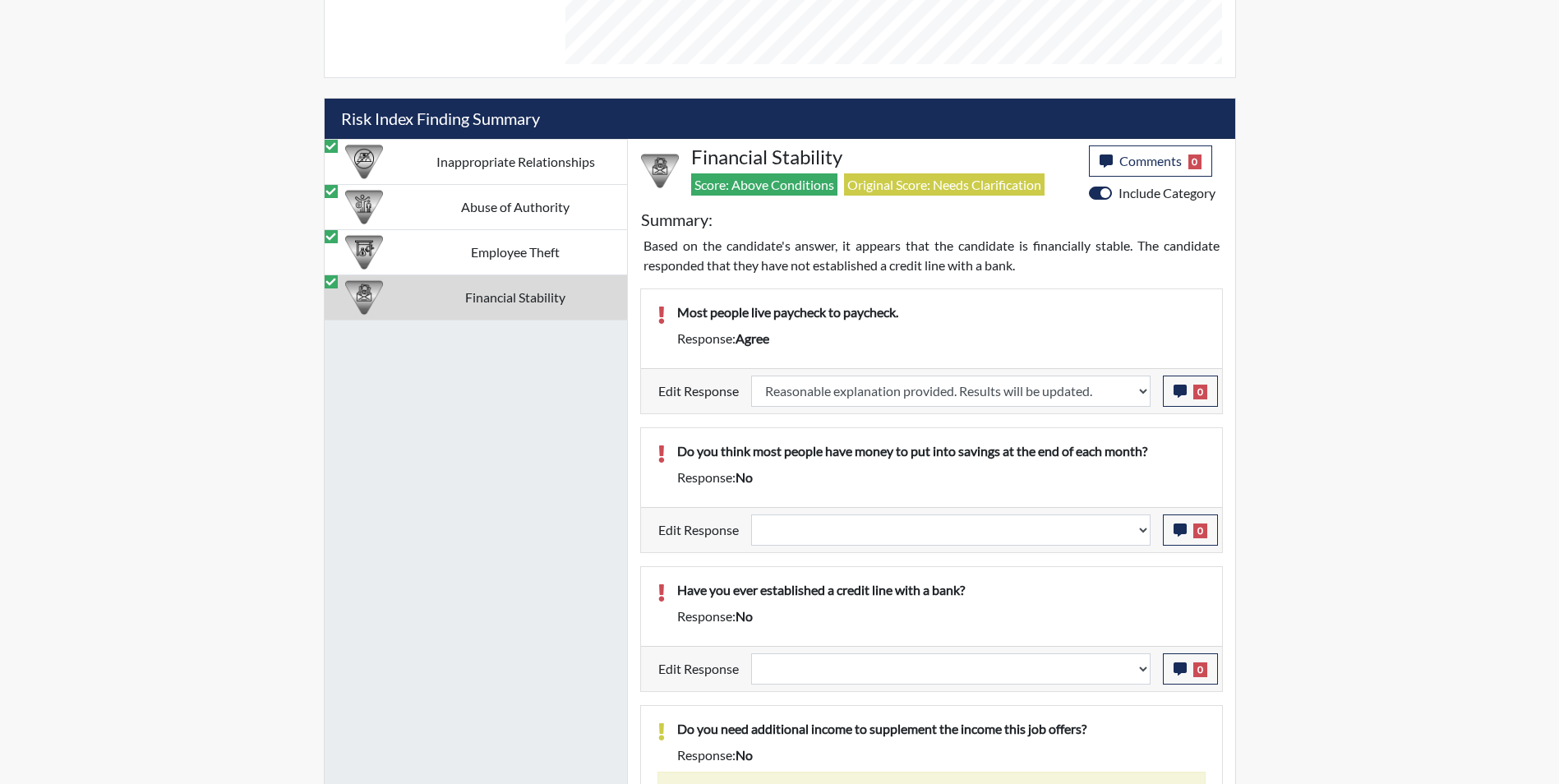
scroll to position [1019, 0]
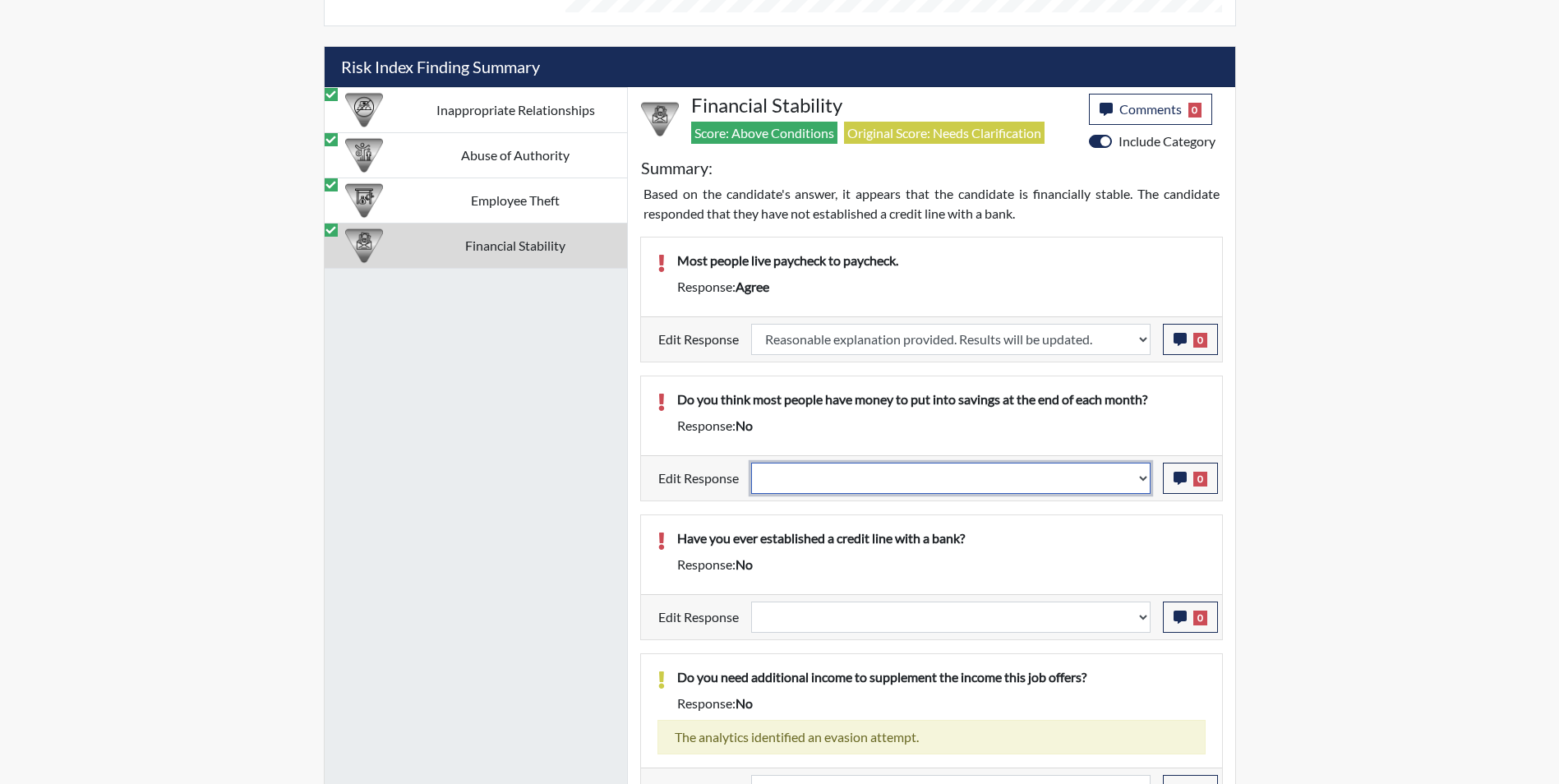
drag, startPoint x: 875, startPoint y: 479, endPoint x: 875, endPoint y: 494, distance: 15.0
click at [875, 479] on select "Question is not relevant. Results will be updated. Reasonable explanation provi…" at bounding box center [951, 478] width 400 height 31
select select "reasonable-explanation-provided"
click at [751, 463] on select "Question is not relevant. Results will be updated. Reasonable explanation provi…" at bounding box center [951, 478] width 400 height 31
select select
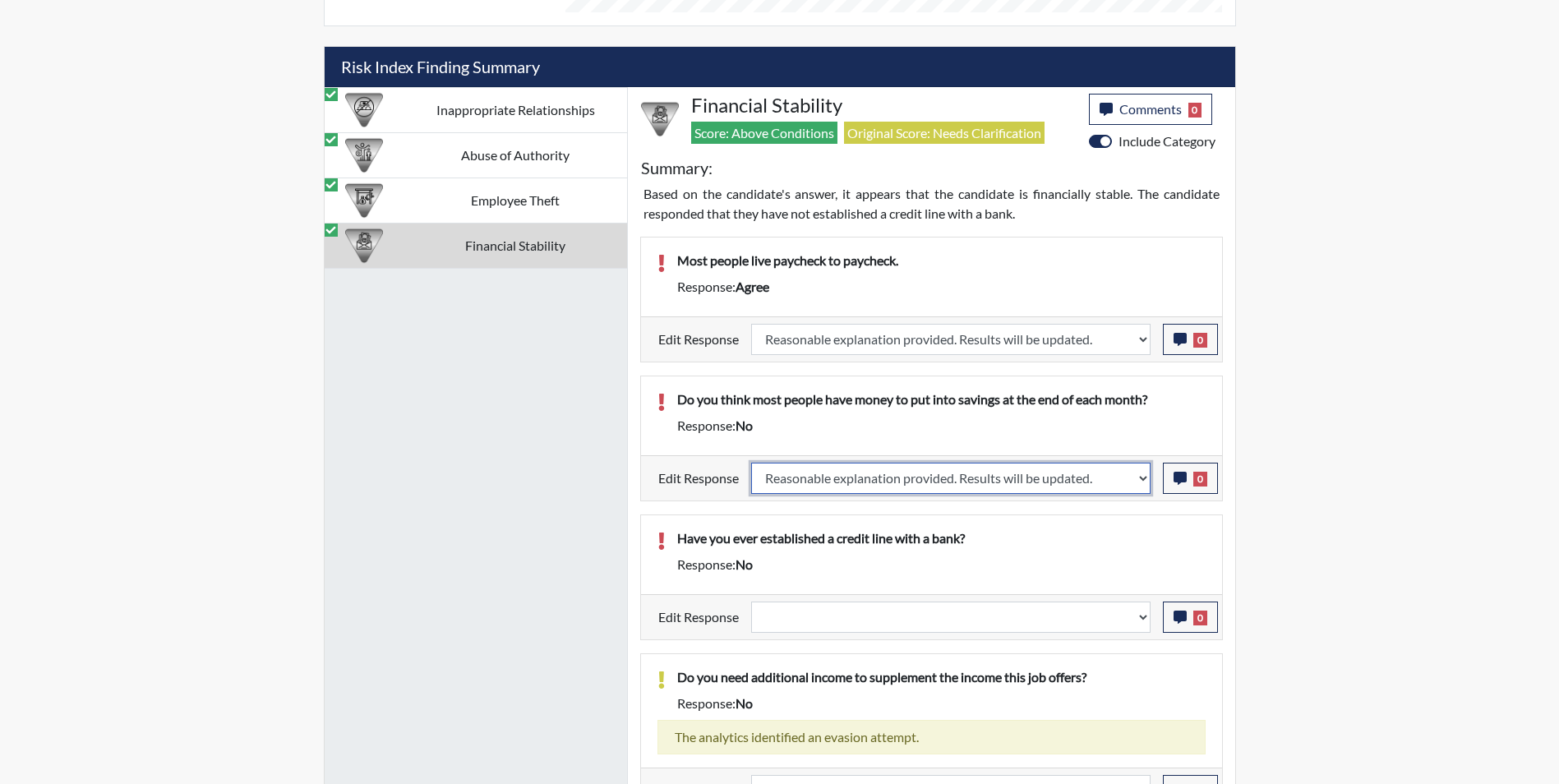
select select
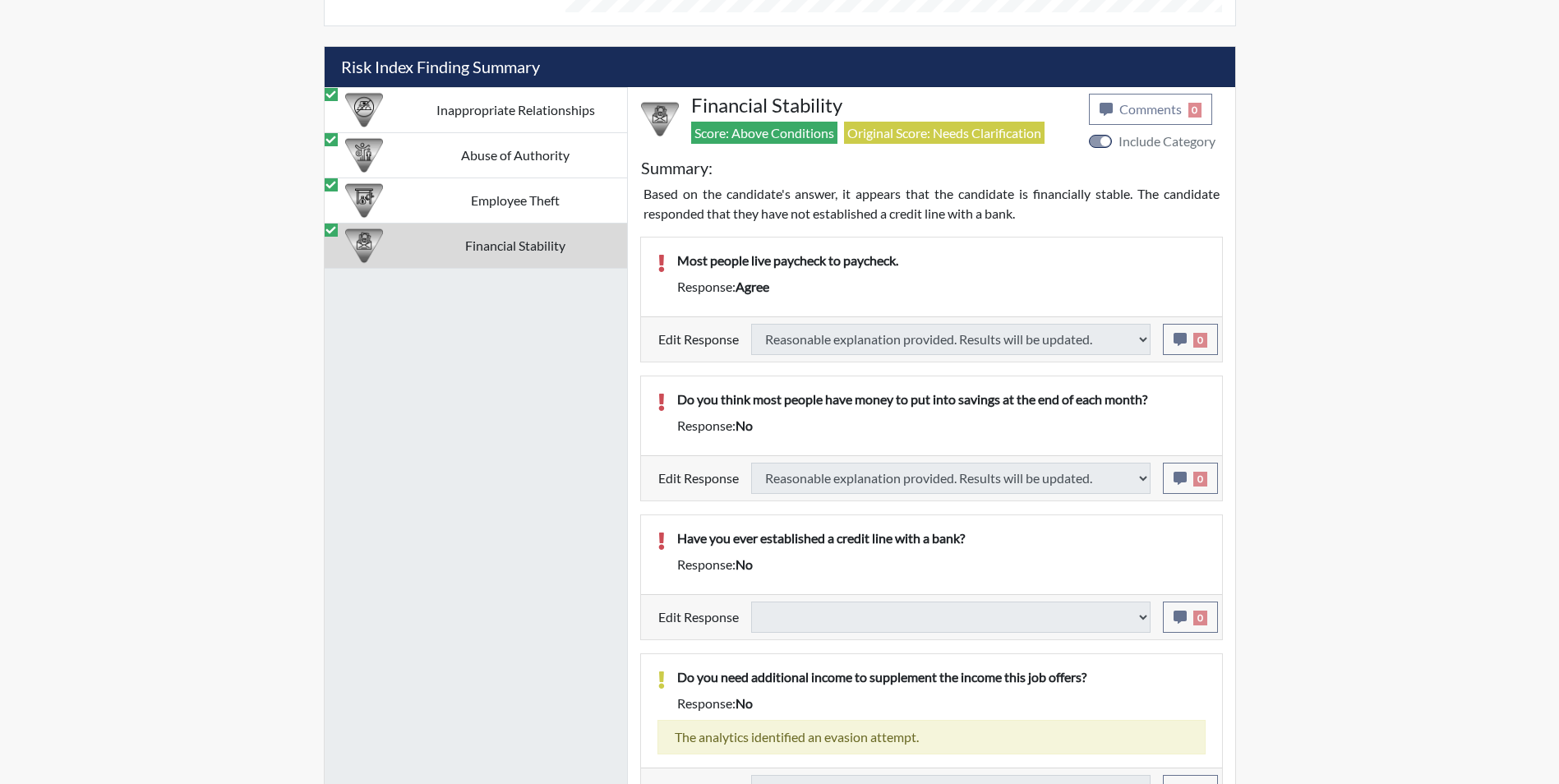
select select
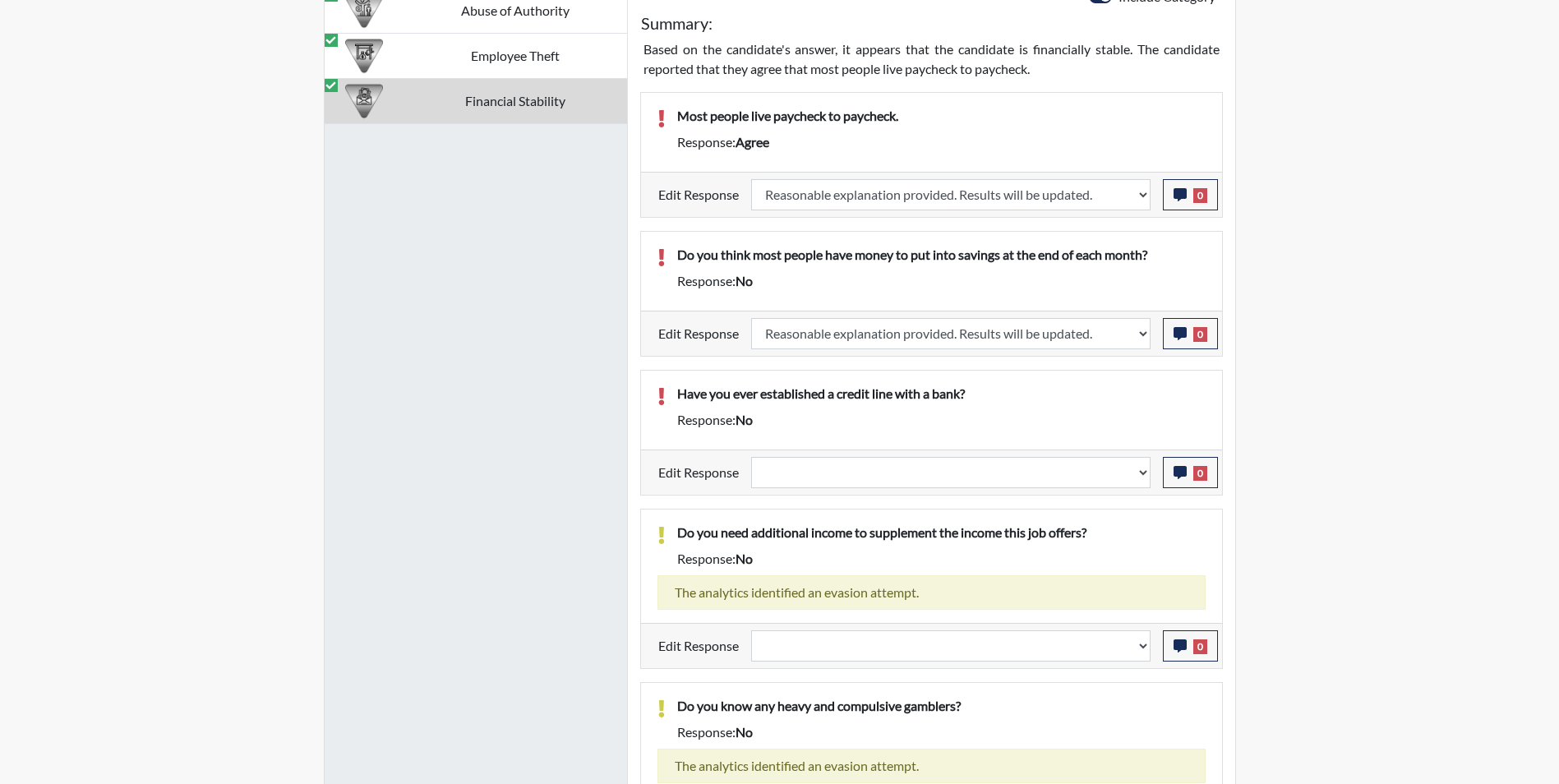
scroll to position [1183, 0]
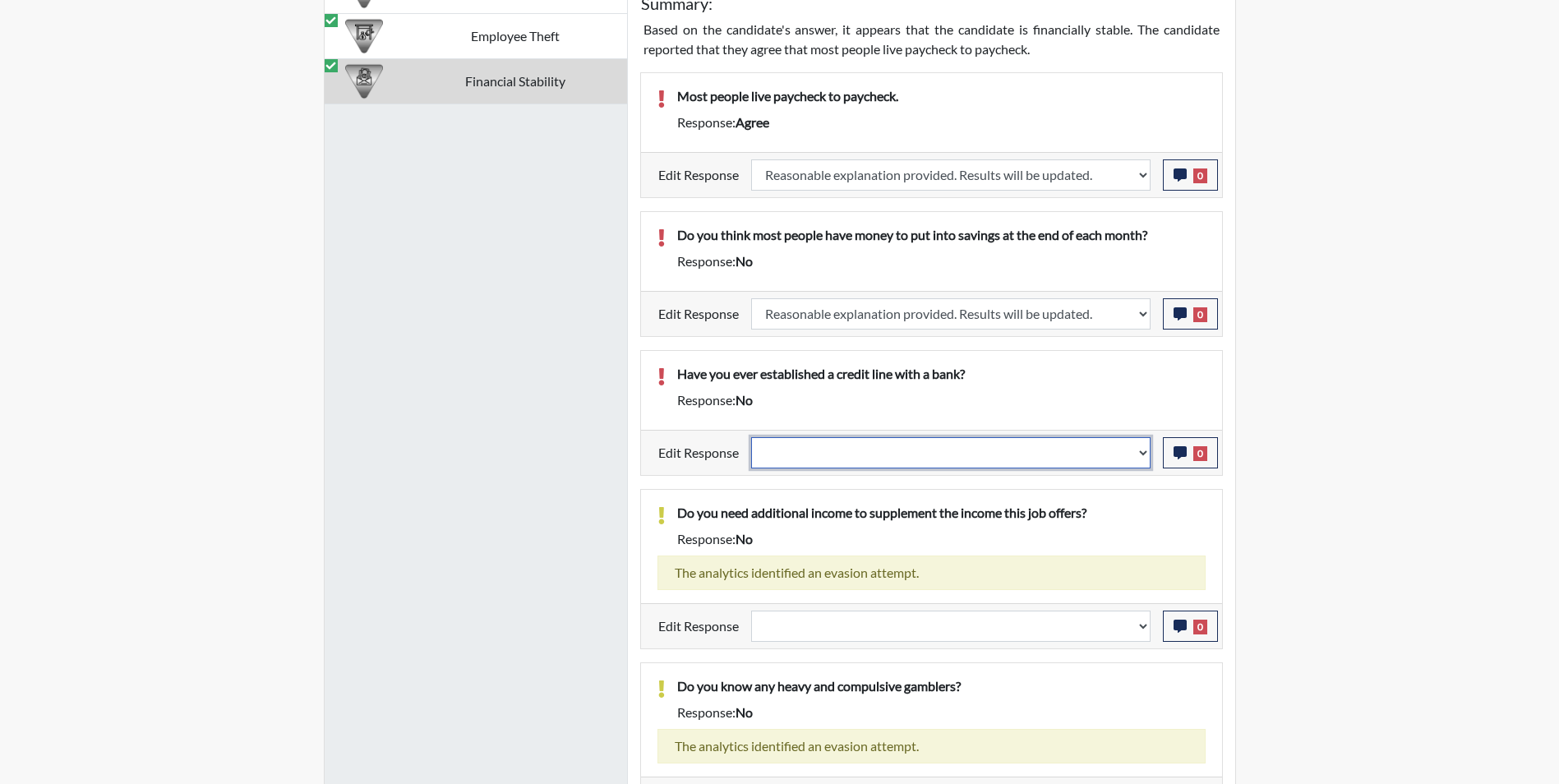
click at [832, 454] on select "Question is not relevant. Results will be updated. Reasonable explanation provi…" at bounding box center [951, 453] width 400 height 31
select select "reasonable-explanation-provided"
click at [751, 437] on select "Question is not relevant. Results will be updated. Reasonable explanation provi…" at bounding box center [951, 453] width 400 height 31
select select
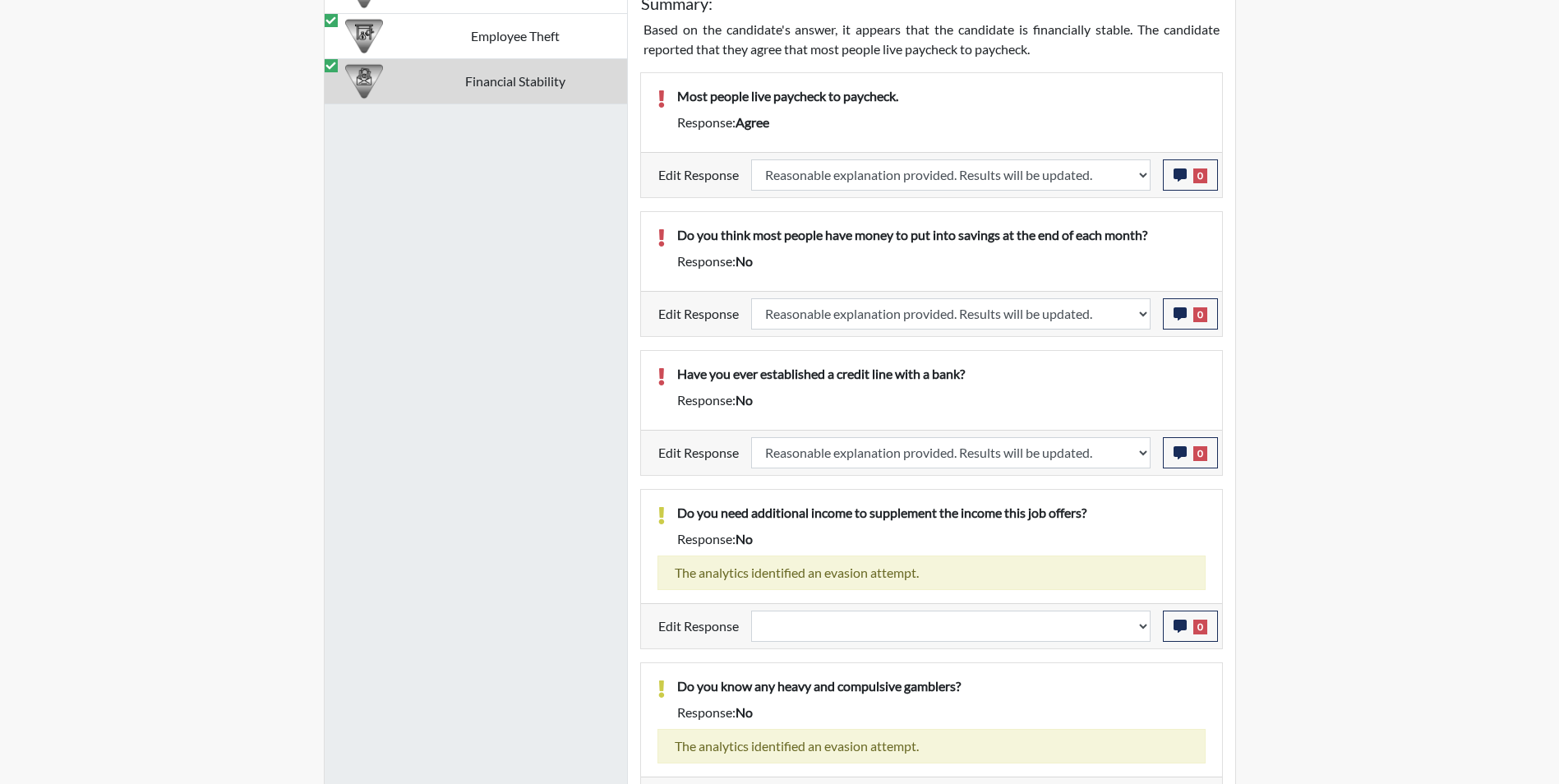
select select
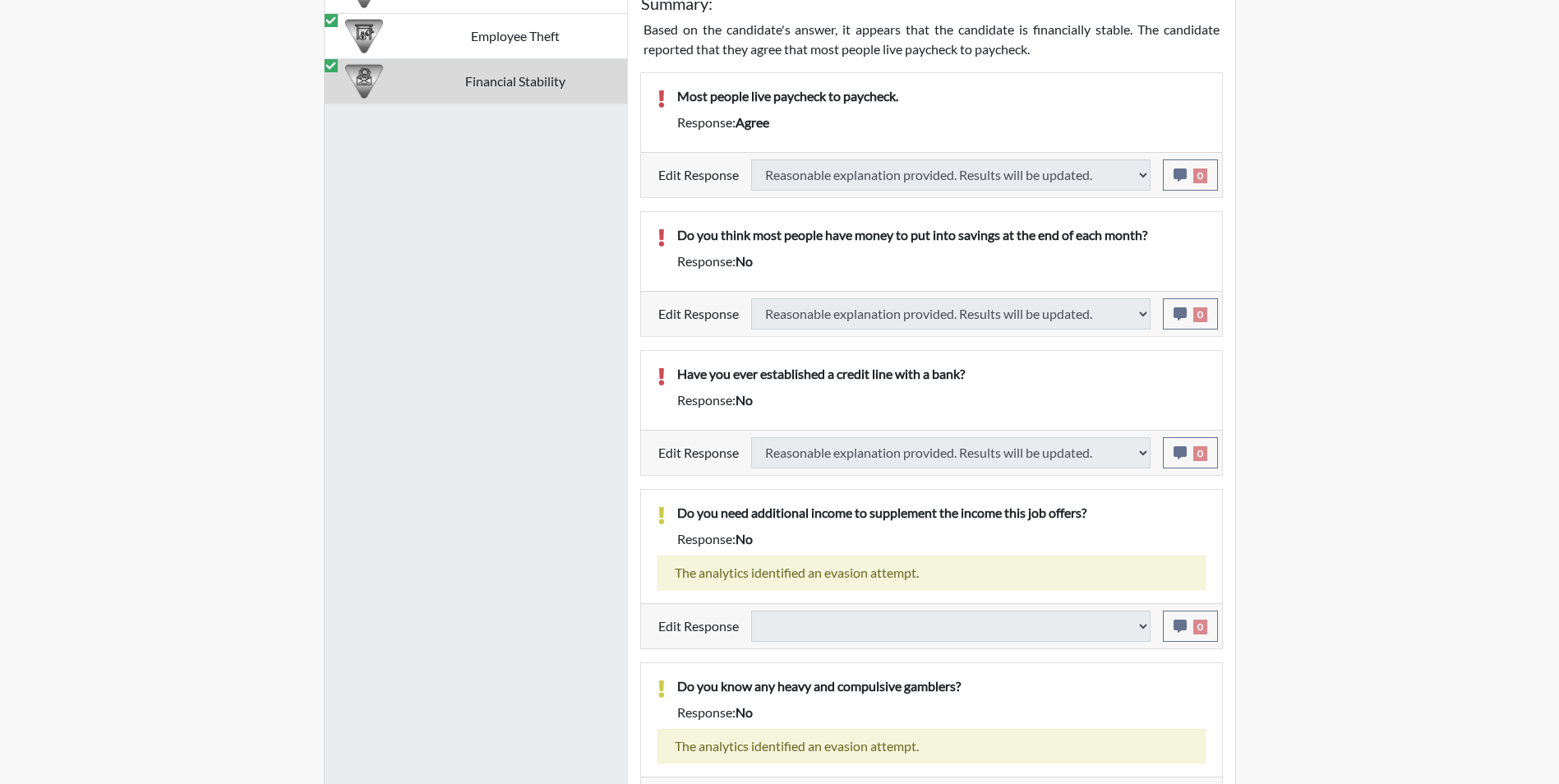
select select
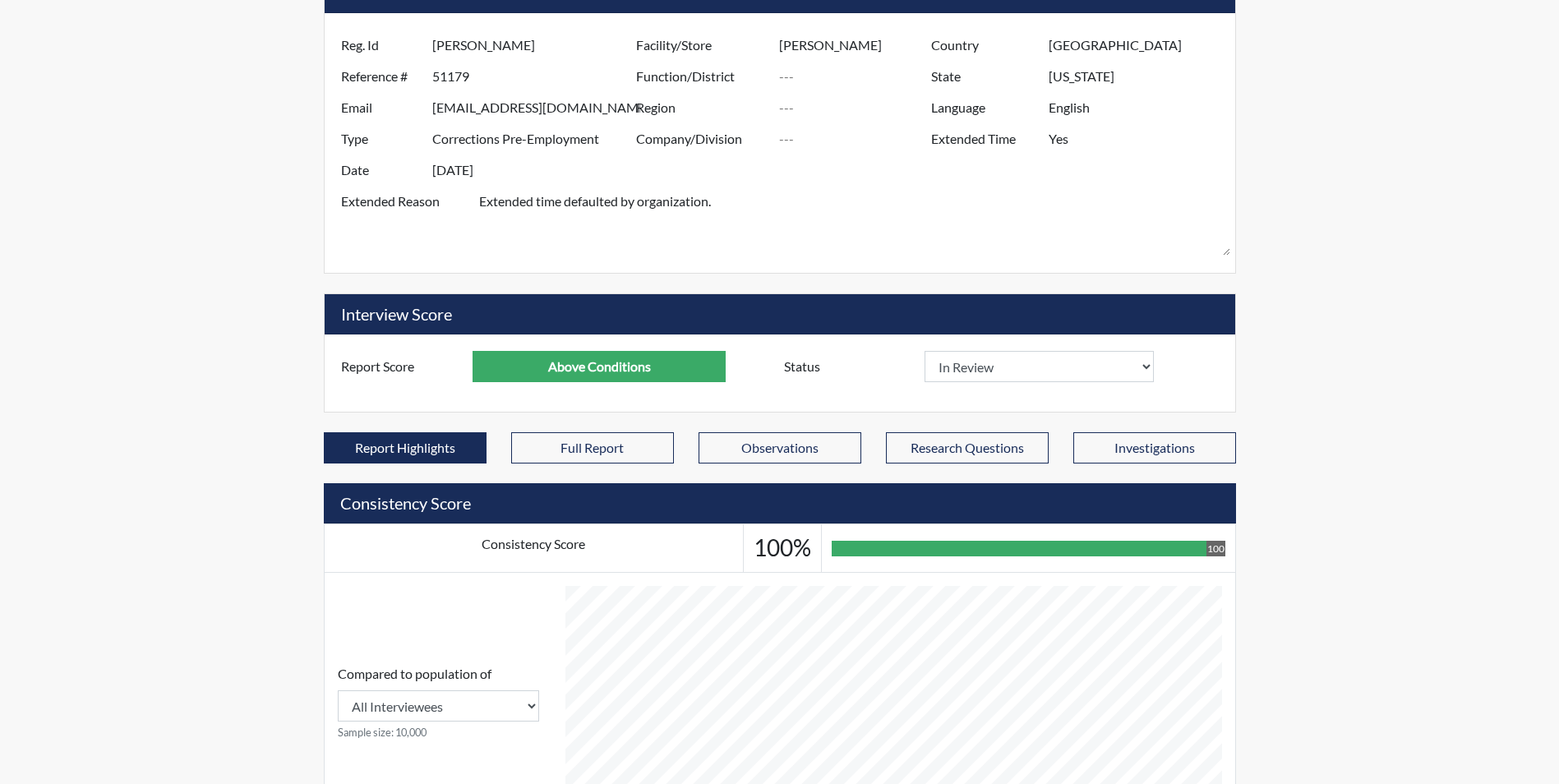
scroll to position [197, 0]
